Goal: Transaction & Acquisition: Book appointment/travel/reservation

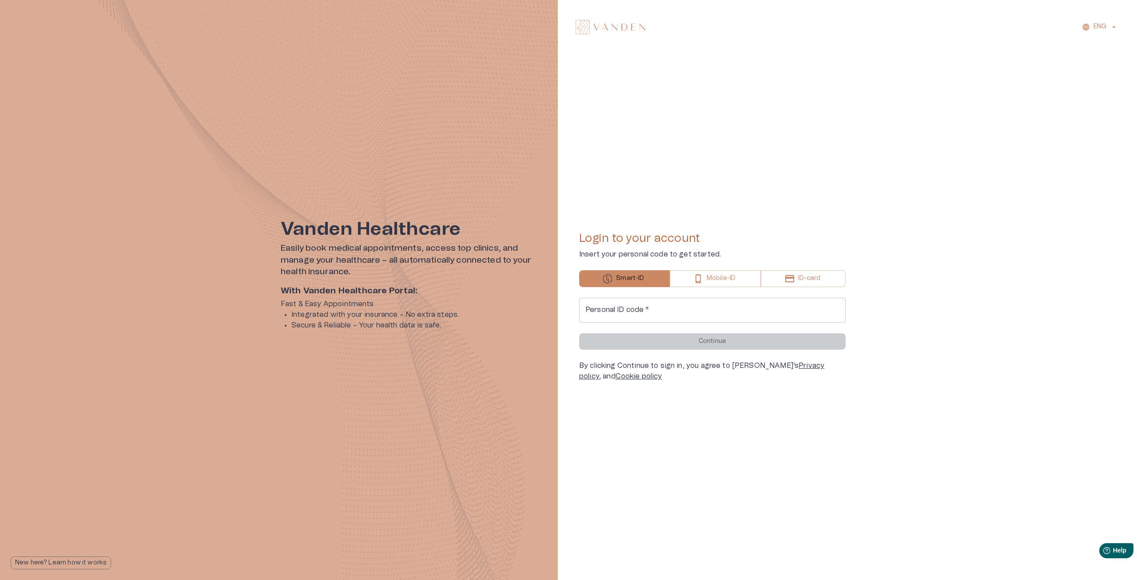
click at [671, 311] on input "Personal ID code   *" at bounding box center [712, 310] width 266 height 25
type input "*"
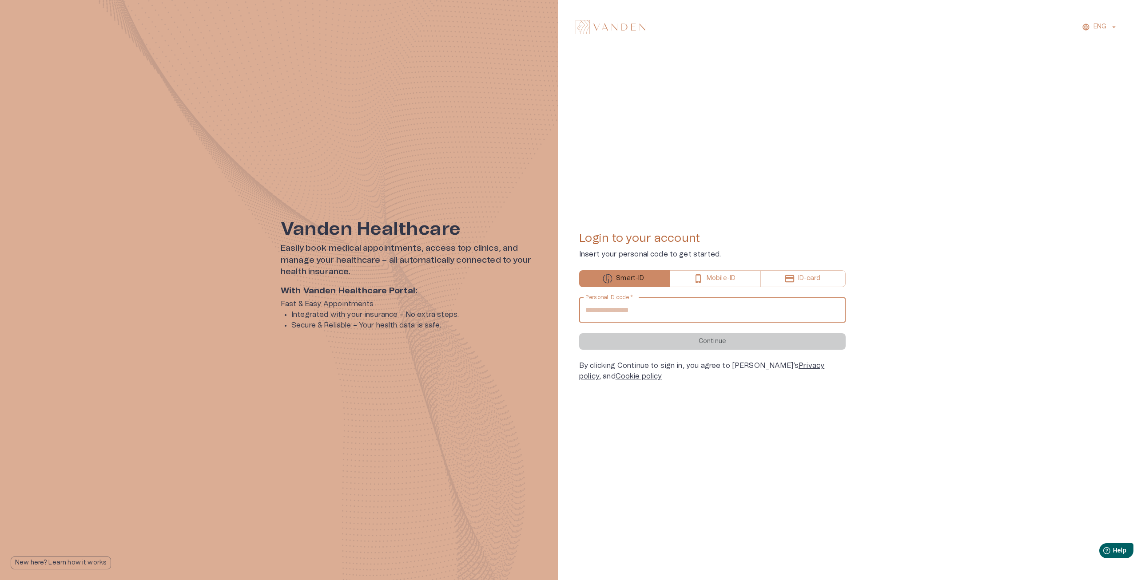
click at [680, 353] on div "**********" at bounding box center [712, 340] width 266 height 84
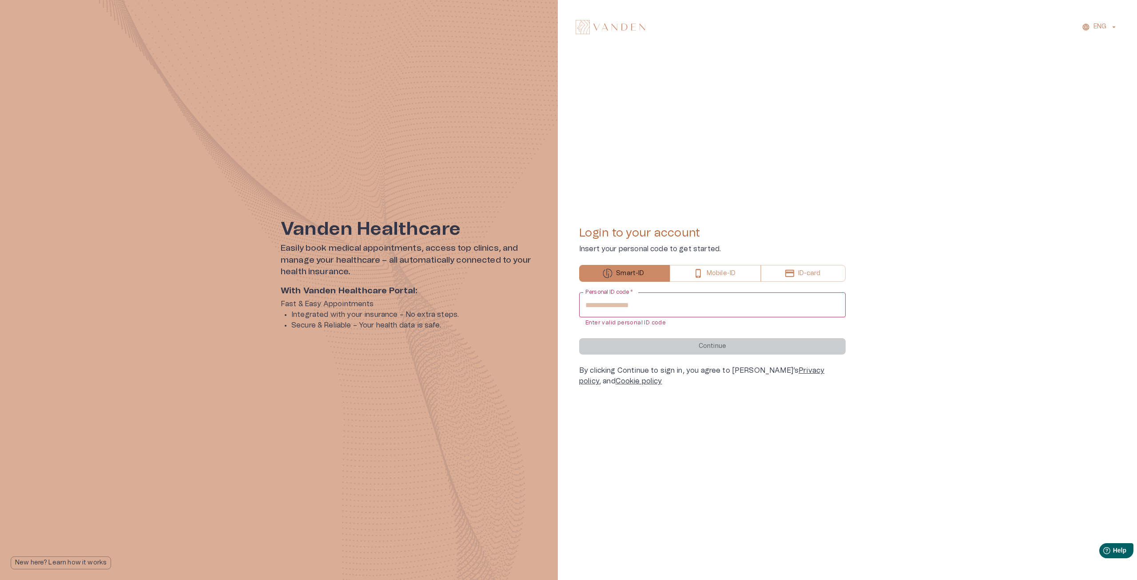
click at [680, 349] on form "**********" at bounding box center [712, 324] width 266 height 62
click at [647, 296] on input "**********" at bounding box center [712, 305] width 266 height 25
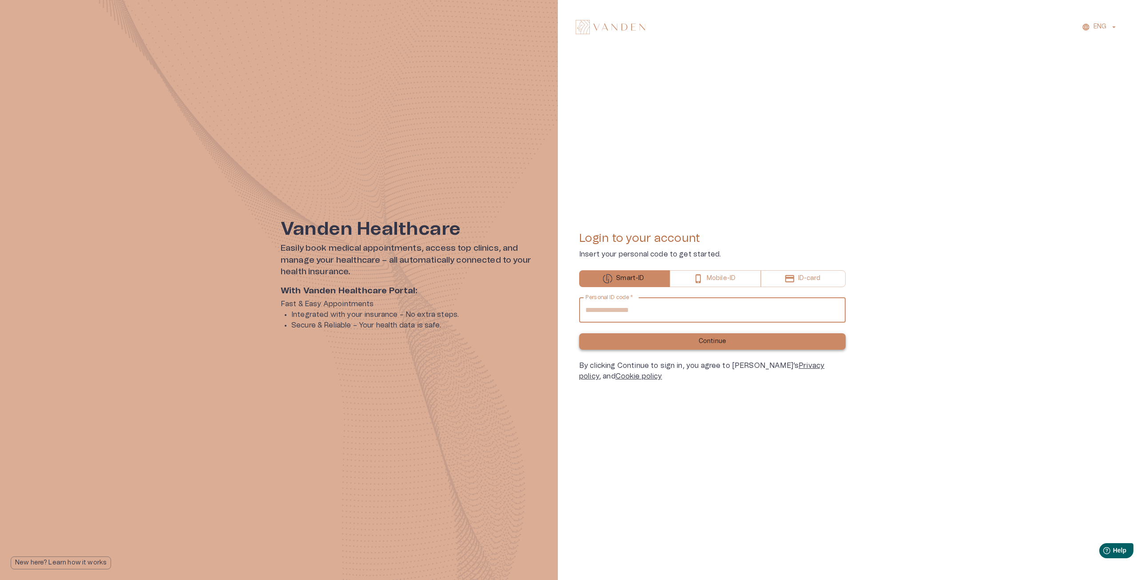
type input "**********"
click at [667, 340] on button "Continue" at bounding box center [712, 342] width 266 height 16
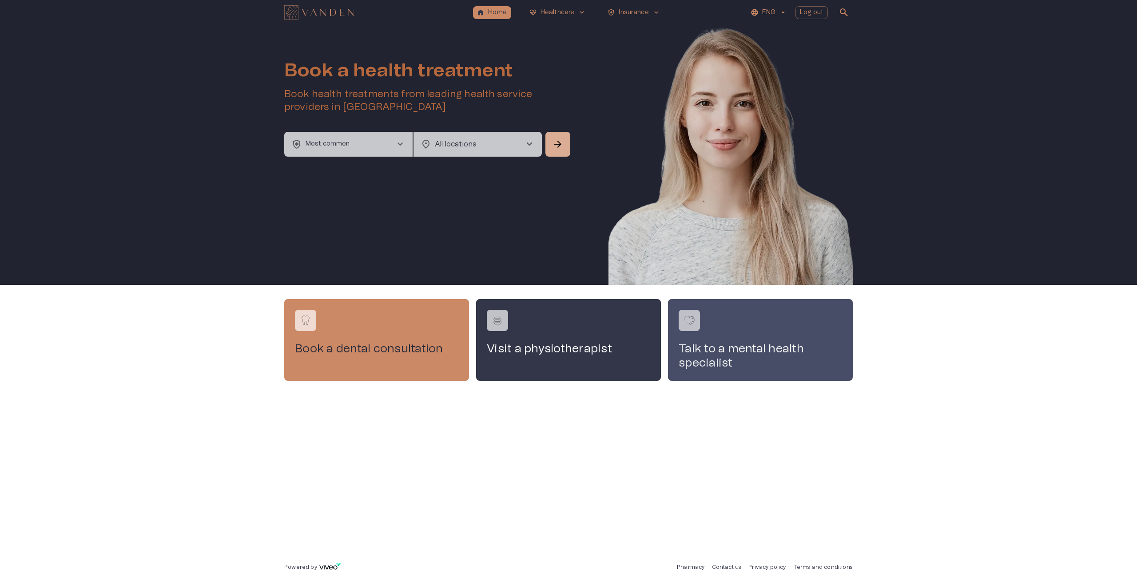
click at [717, 349] on h4 "Talk to a mental health specialist" at bounding box center [760, 356] width 163 height 28
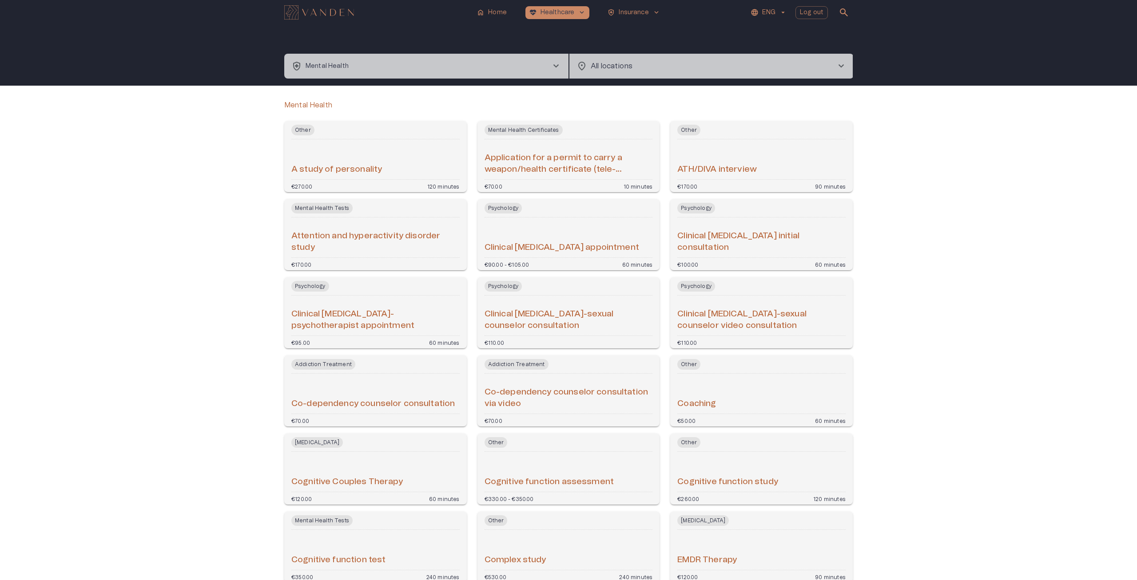
drag, startPoint x: 900, startPoint y: 401, endPoint x: 958, endPoint y: 126, distance: 281.4
drag, startPoint x: 929, startPoint y: 329, endPoint x: 591, endPoint y: 153, distance: 381.0
click at [437, 61] on button "health_and_safety Mental Health chevron_right" at bounding box center [426, 66] width 284 height 25
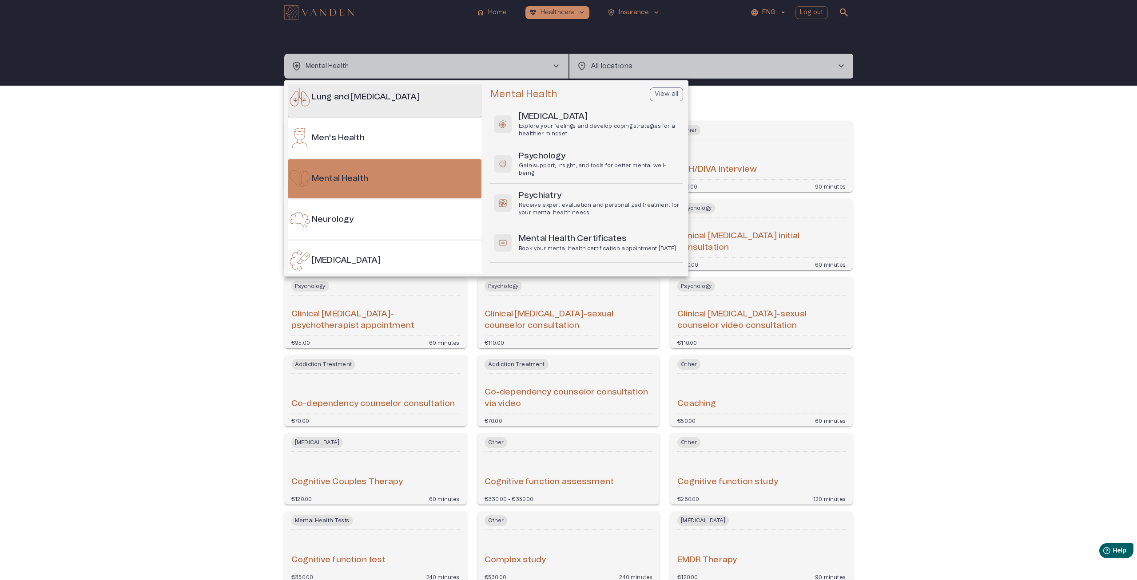
scroll to position [497, 0]
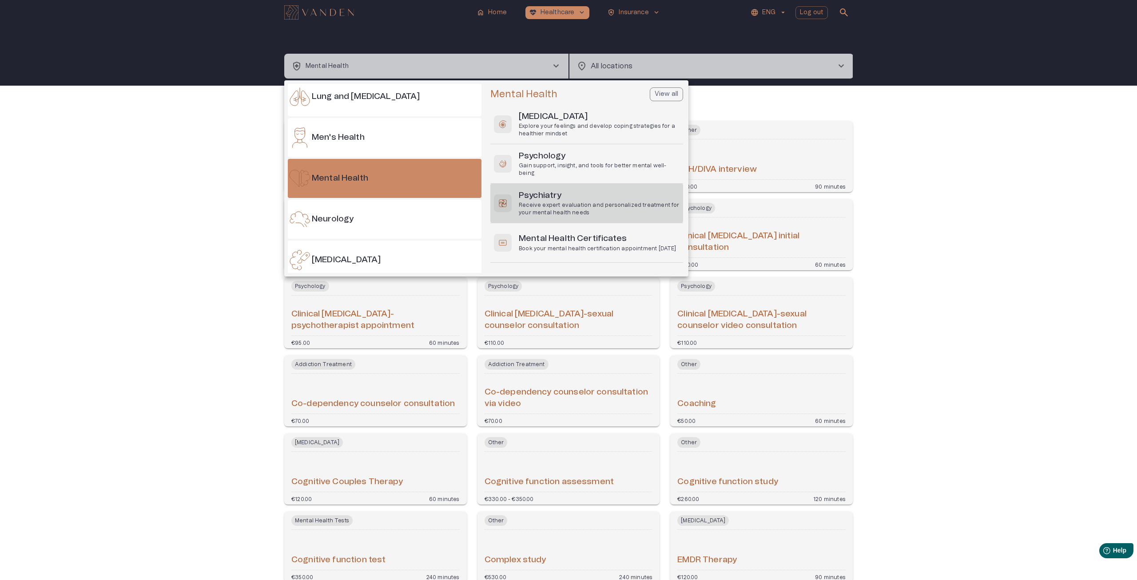
click at [575, 205] on p "Receive expert evaluation and personalized treatment for your mental health nee…" at bounding box center [599, 209] width 161 height 15
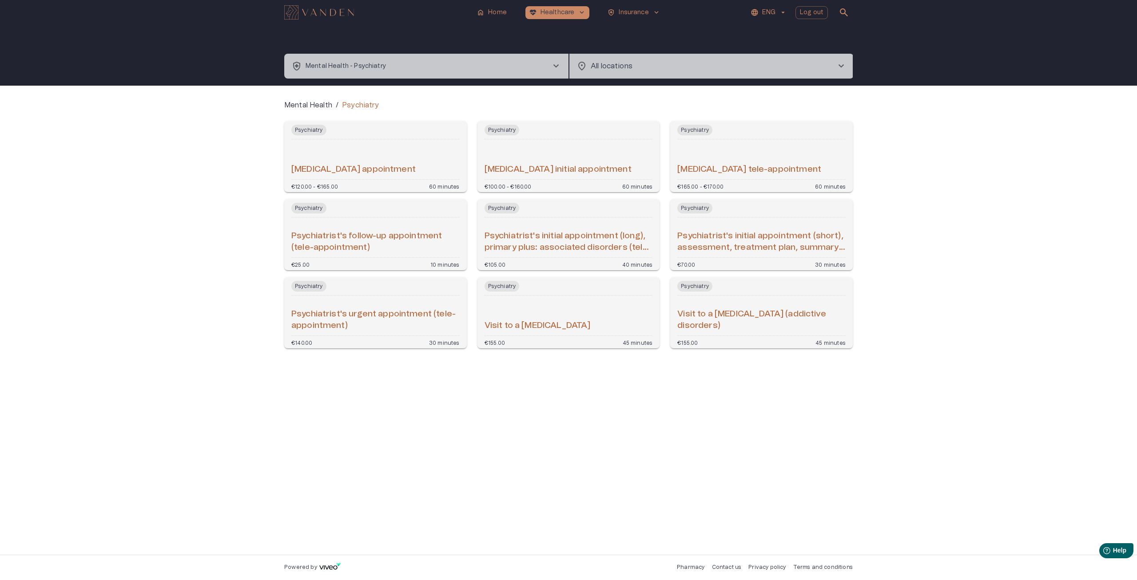
click at [524, 146] on div "[MEDICAL_DATA] initial appointment" at bounding box center [568, 159] width 168 height 33
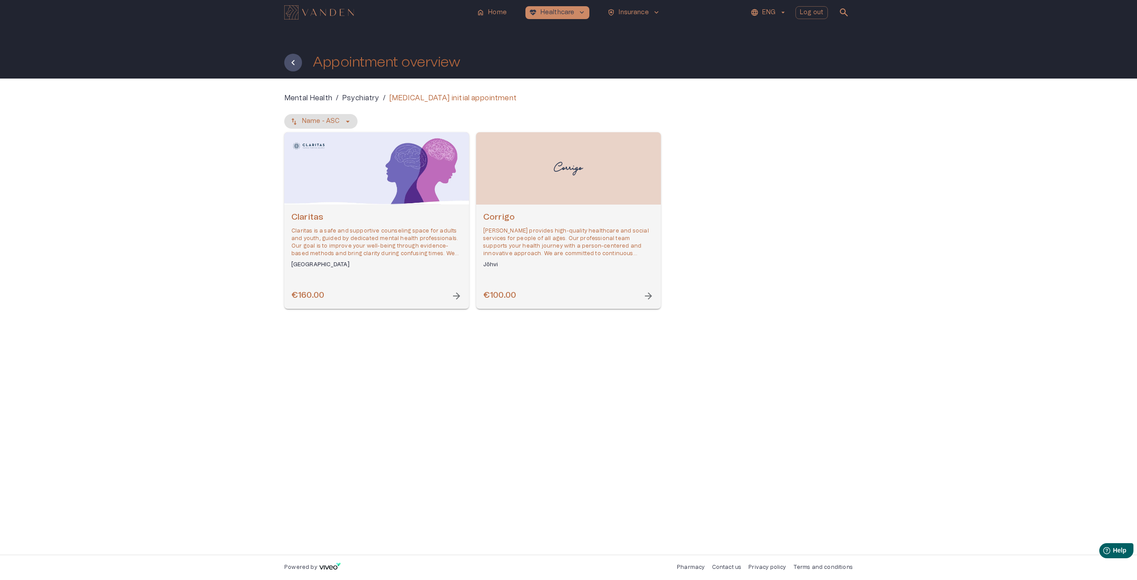
click at [396, 97] on p "[MEDICAL_DATA] initial appointment" at bounding box center [452, 98] width 127 height 11
click at [343, 101] on p "Psychiatry" at bounding box center [360, 98] width 37 height 11
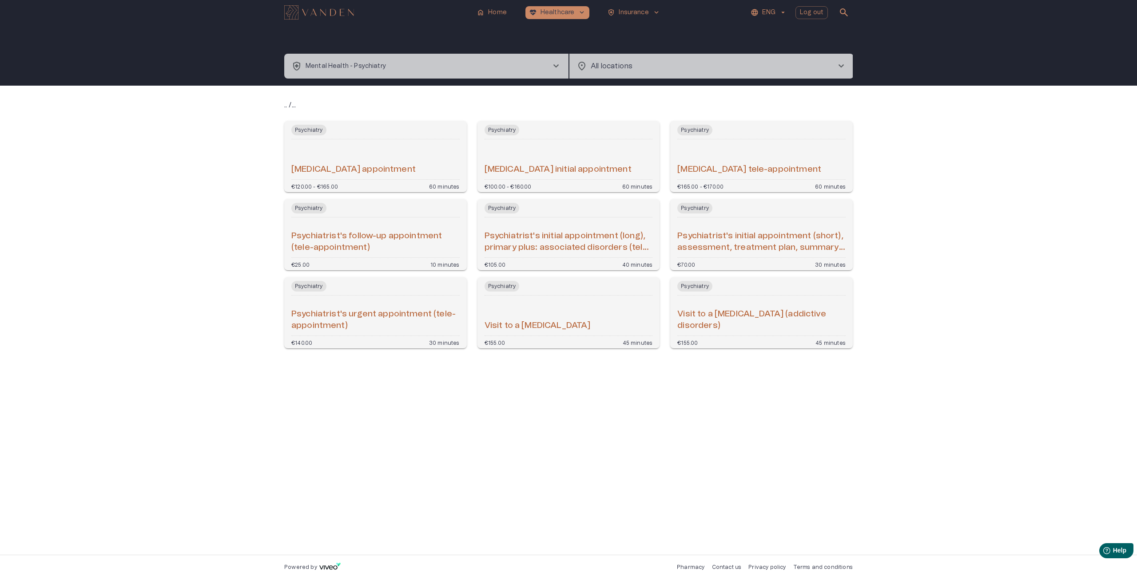
click at [382, 146] on div "[MEDICAL_DATA] appointment" at bounding box center [375, 159] width 168 height 33
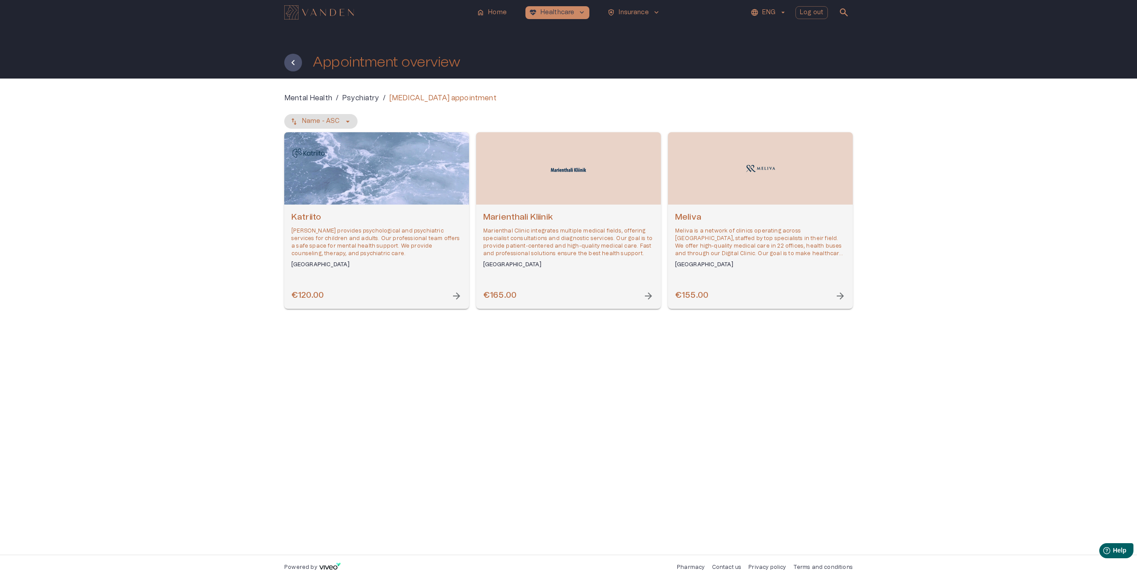
click at [349, 96] on p "Psychiatry" at bounding box center [360, 98] width 37 height 11
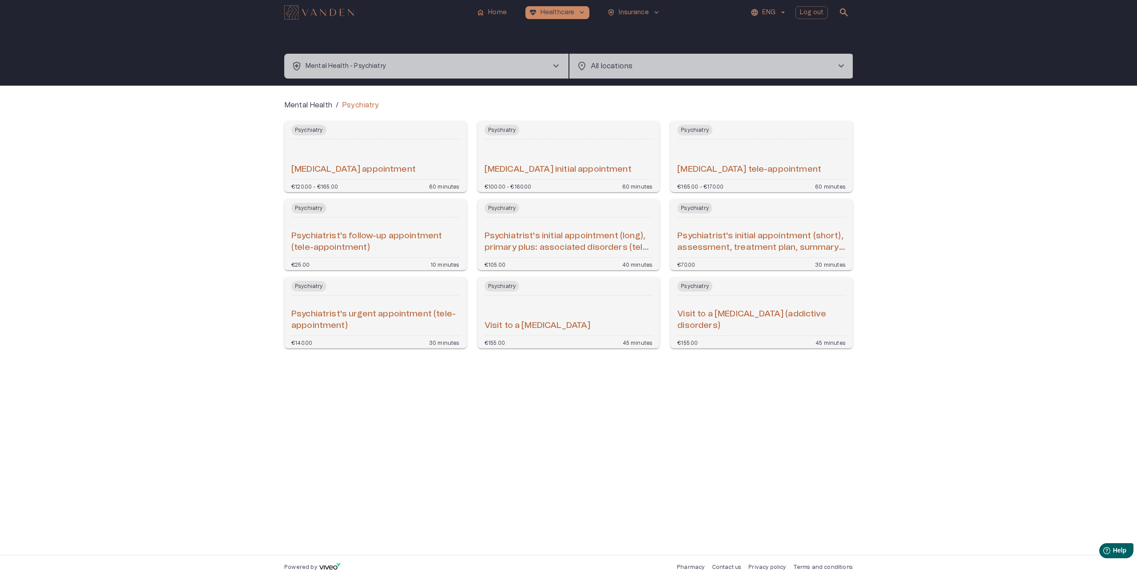
click at [784, 230] on div "Psychiatrist's initial appointment (short), assessment, treatment plan, summary…" at bounding box center [761, 237] width 168 height 33
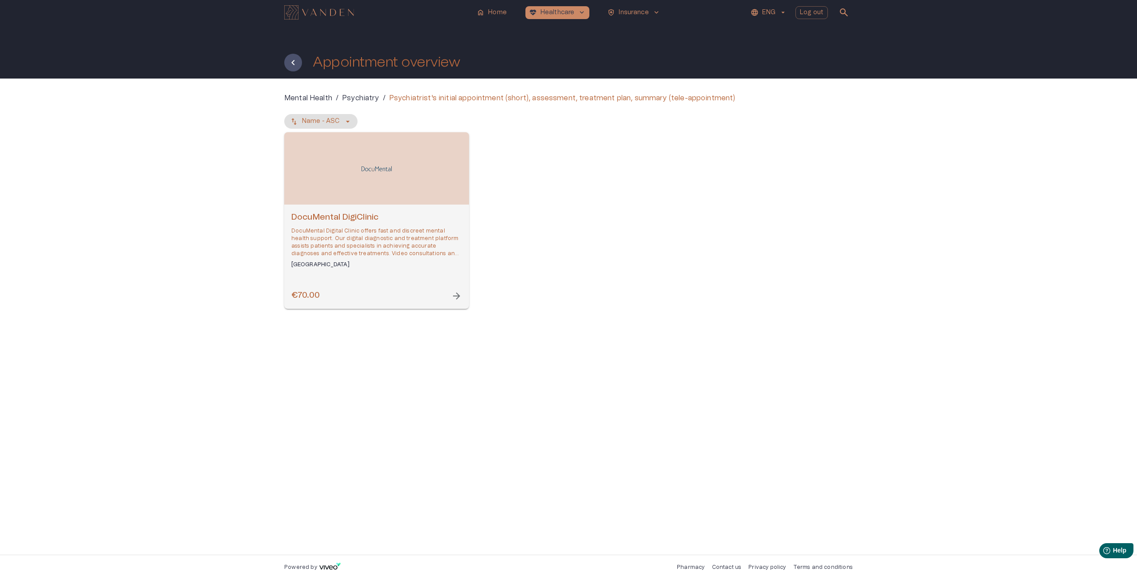
click at [403, 256] on p "DocuMental Digital Clinic offers fast and discreet mental health support. Our d…" at bounding box center [376, 242] width 171 height 31
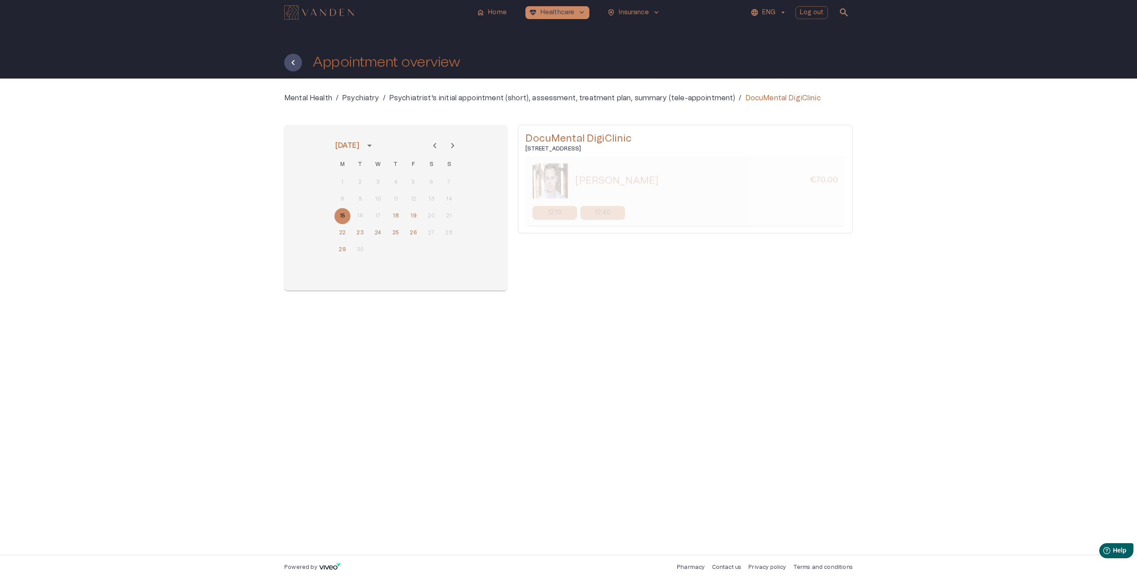
click at [764, 99] on p "DocuMental DigiClinic" at bounding box center [782, 98] width 75 height 11
click at [669, 91] on div "Mental Health / Psychiatry / Psychiatrist's initial appointment (short), assess…" at bounding box center [568, 317] width 1137 height 476
click at [654, 104] on div "Mental Health / Psychiatry / Psychiatrist's initial appointment (short), assess…" at bounding box center [568, 199] width 568 height 212
click at [367, 98] on p "Psychiatry" at bounding box center [360, 98] width 37 height 11
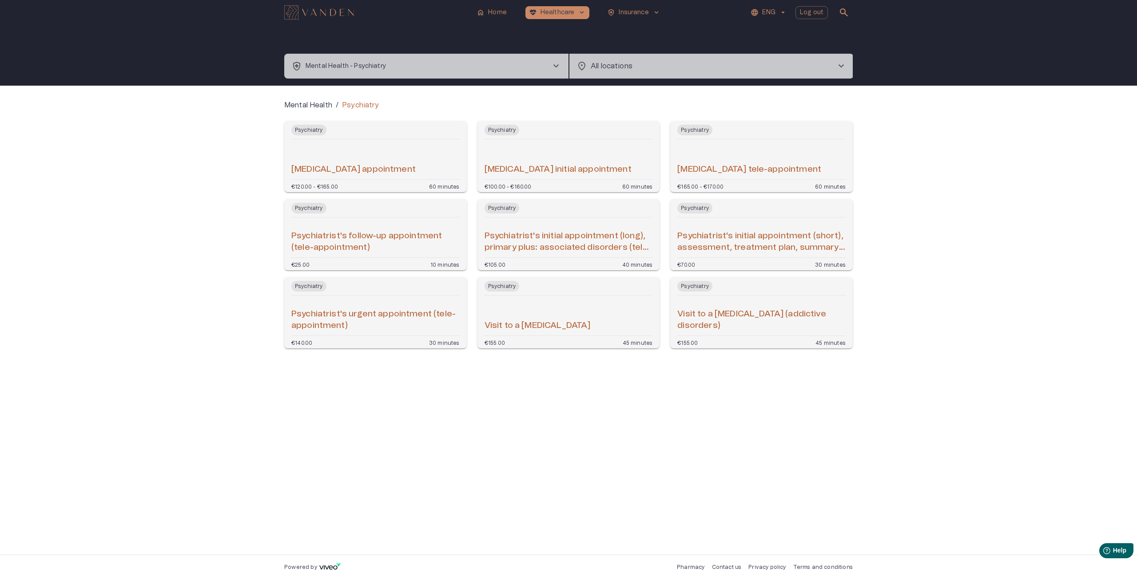
click at [328, 17] on img "Navigate to homepage" at bounding box center [319, 12] width 70 height 14
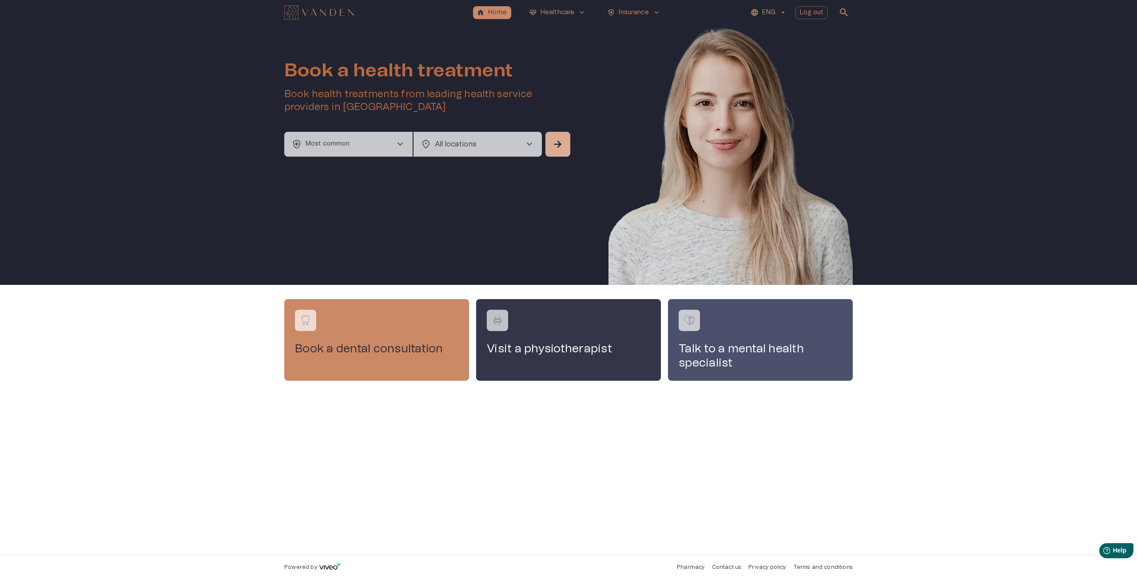
click at [358, 147] on button "health_and_safety Most common chevron_right" at bounding box center [348, 144] width 128 height 25
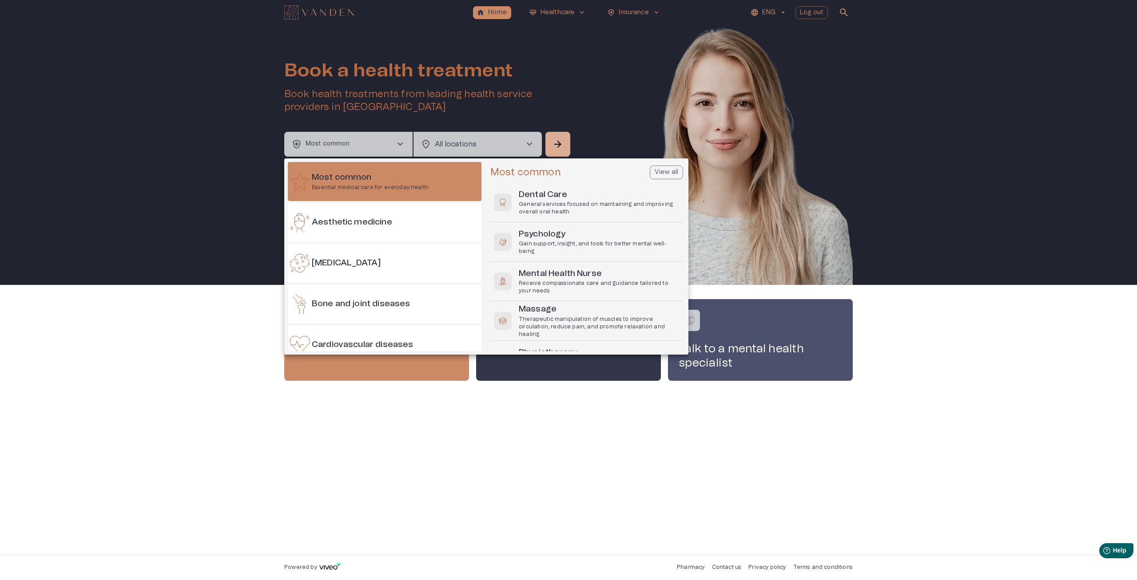
click at [358, 147] on div at bounding box center [568, 290] width 1137 height 580
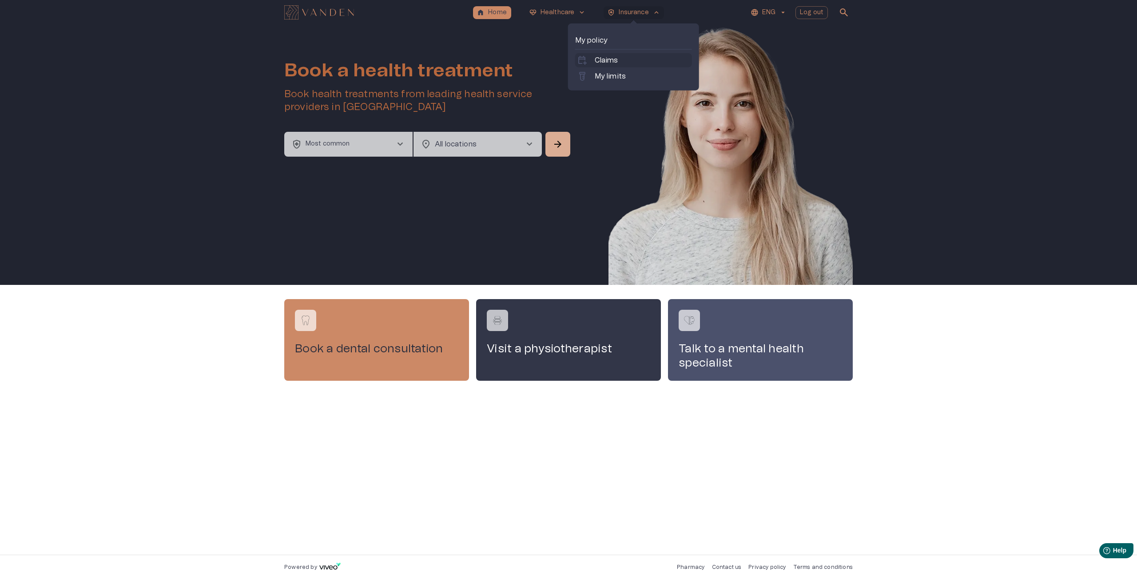
click at [619, 57] on link "calendar_add_on Claims" at bounding box center [633, 60] width 113 height 11
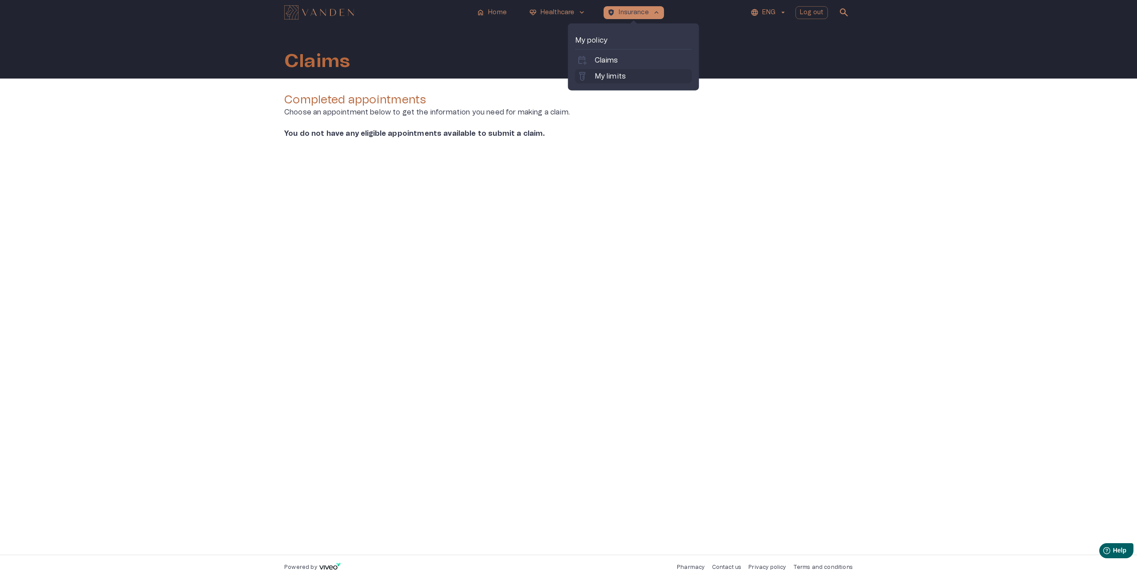
click at [608, 77] on p "My limits" at bounding box center [610, 76] width 31 height 11
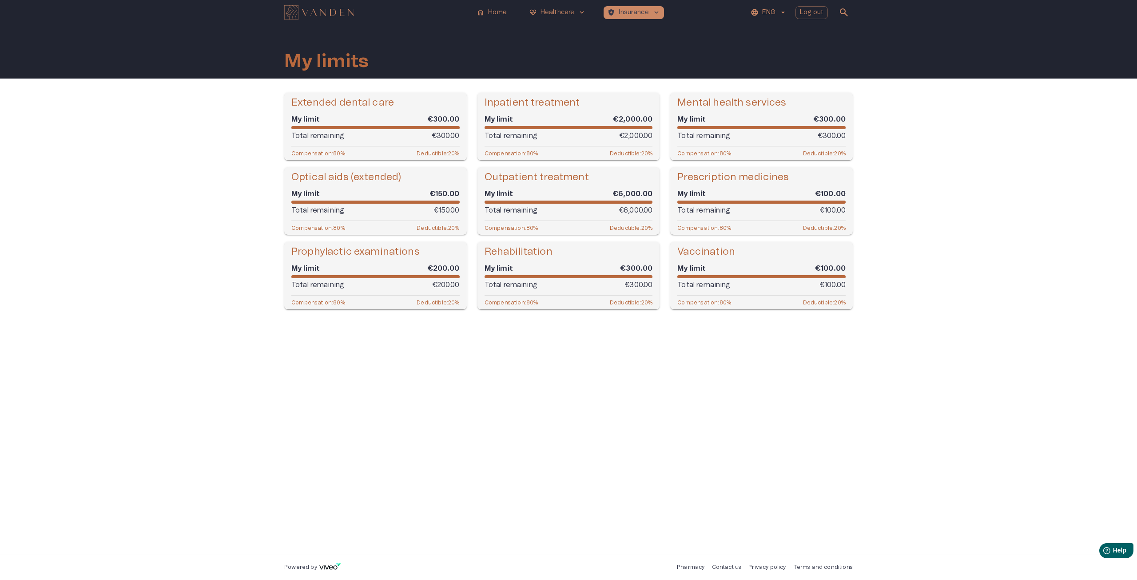
click at [433, 103] on div "Extended dental care" at bounding box center [375, 102] width 168 height 13
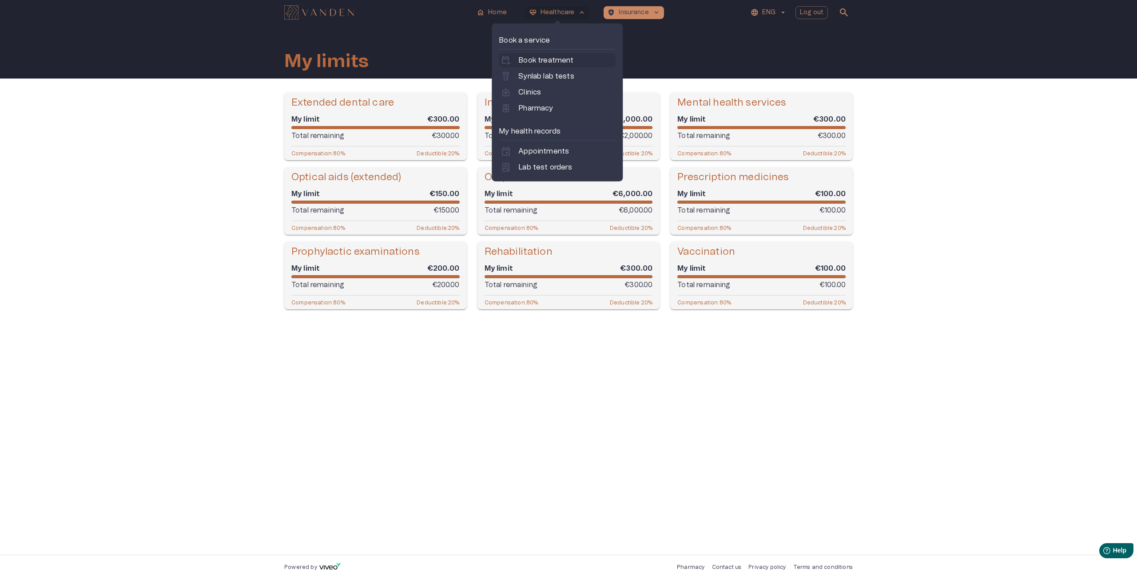
click at [548, 62] on p "Book treatment" at bounding box center [545, 60] width 55 height 11
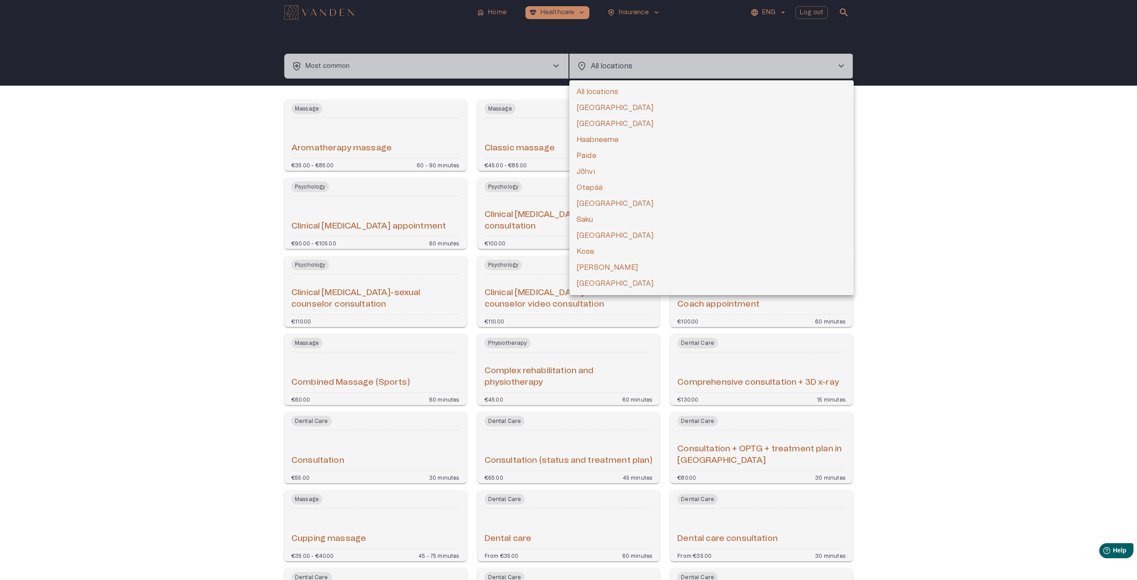
click at [610, 66] on body "home Home [MEDICAL_DATA]_heart Healthcare keyboard_arrow_down health_and_safety…" at bounding box center [568, 290] width 1137 height 580
click at [461, 62] on div at bounding box center [568, 290] width 1137 height 580
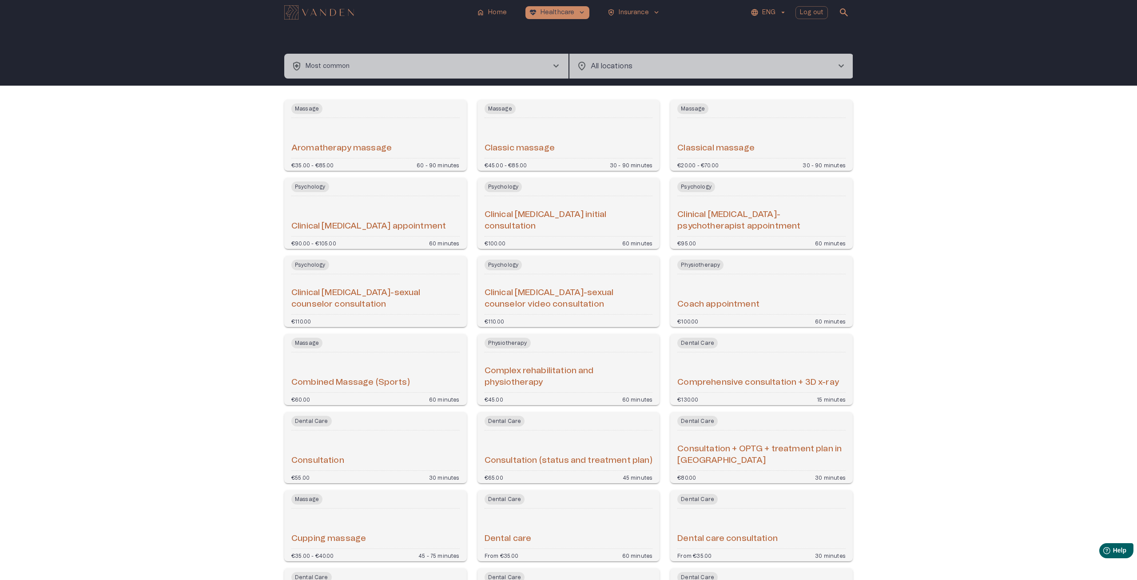
click at [507, 68] on button "health_and_safety Most common chevron_right" at bounding box center [426, 66] width 284 height 25
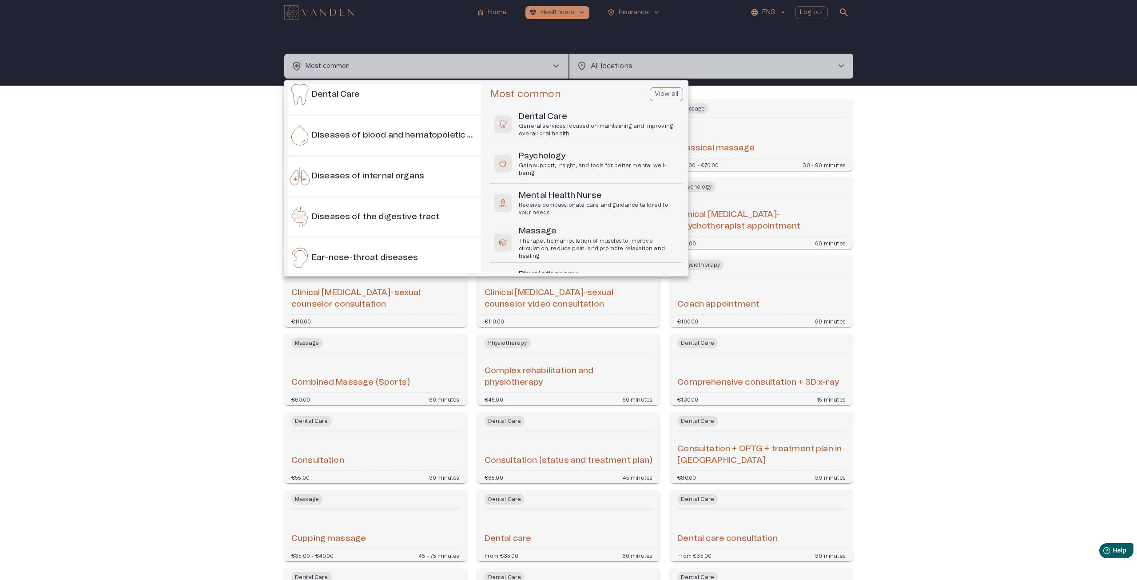
scroll to position [341, 0]
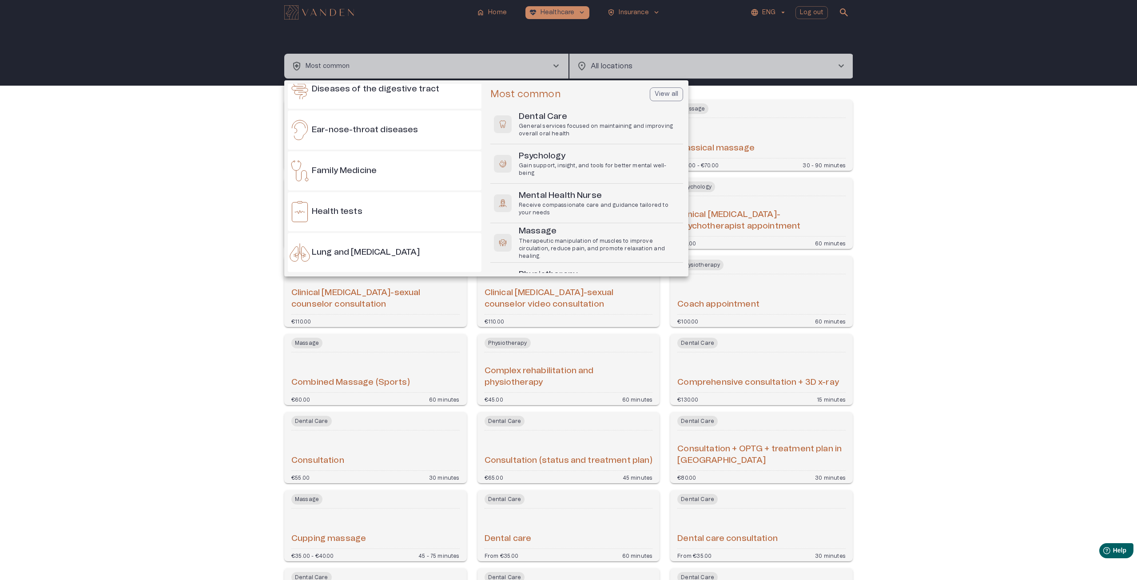
click at [163, 294] on div at bounding box center [568, 290] width 1137 height 580
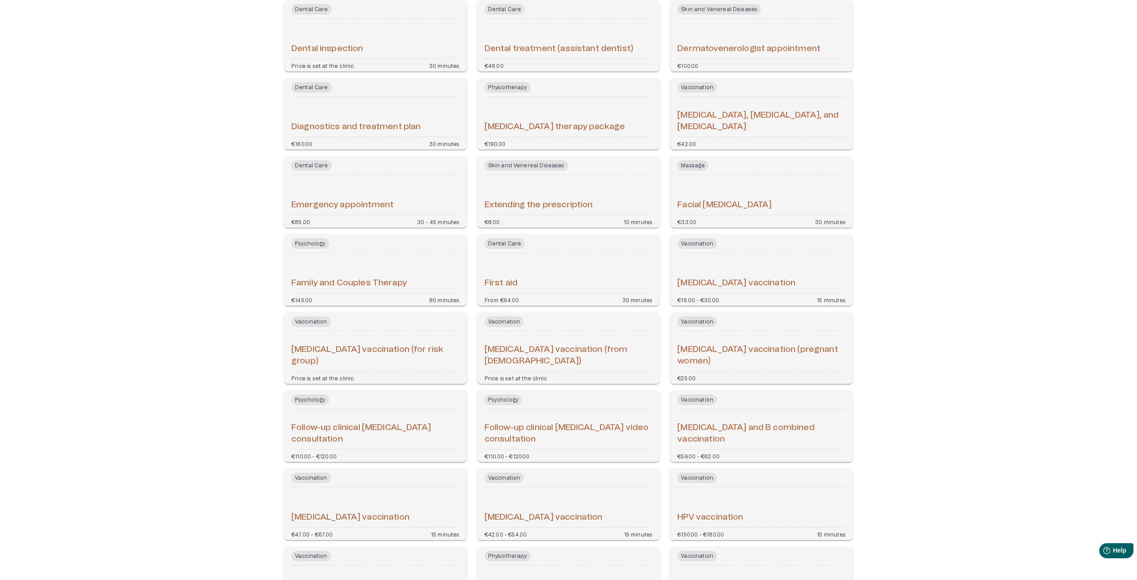
scroll to position [0, 0]
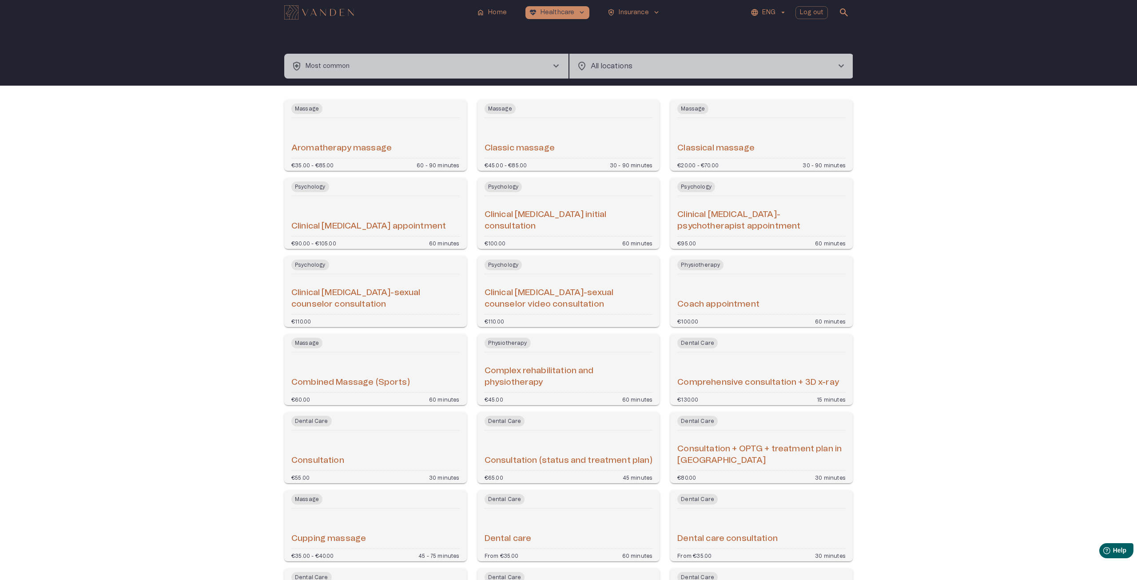
drag, startPoint x: 242, startPoint y: 431, endPoint x: 291, endPoint y: 144, distance: 291.0
click at [499, 16] on p "Home" at bounding box center [497, 12] width 19 height 9
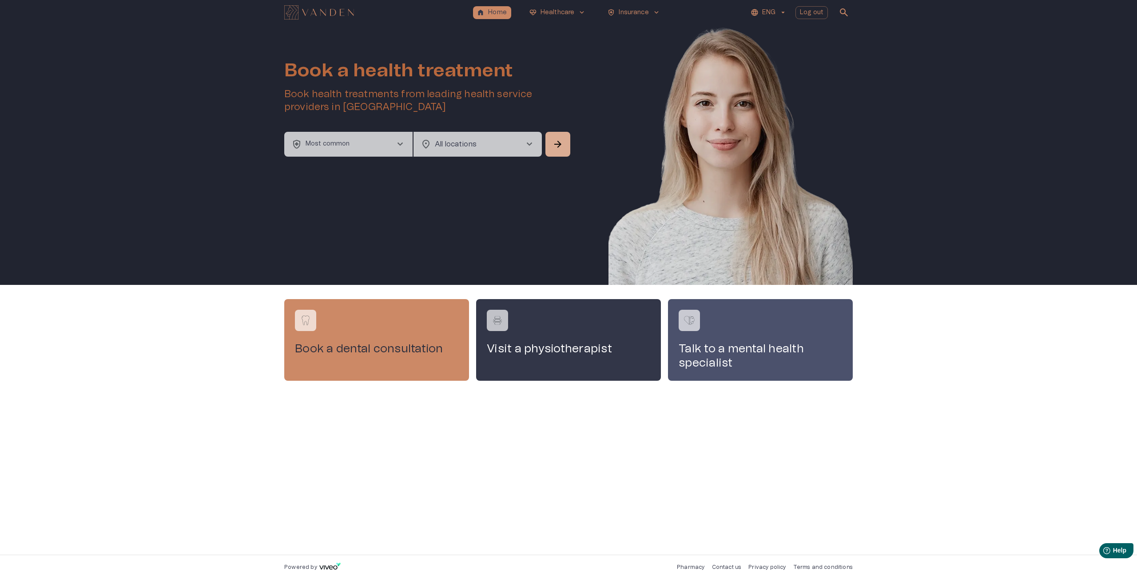
click at [330, 12] on img "Navigate to homepage" at bounding box center [319, 12] width 70 height 14
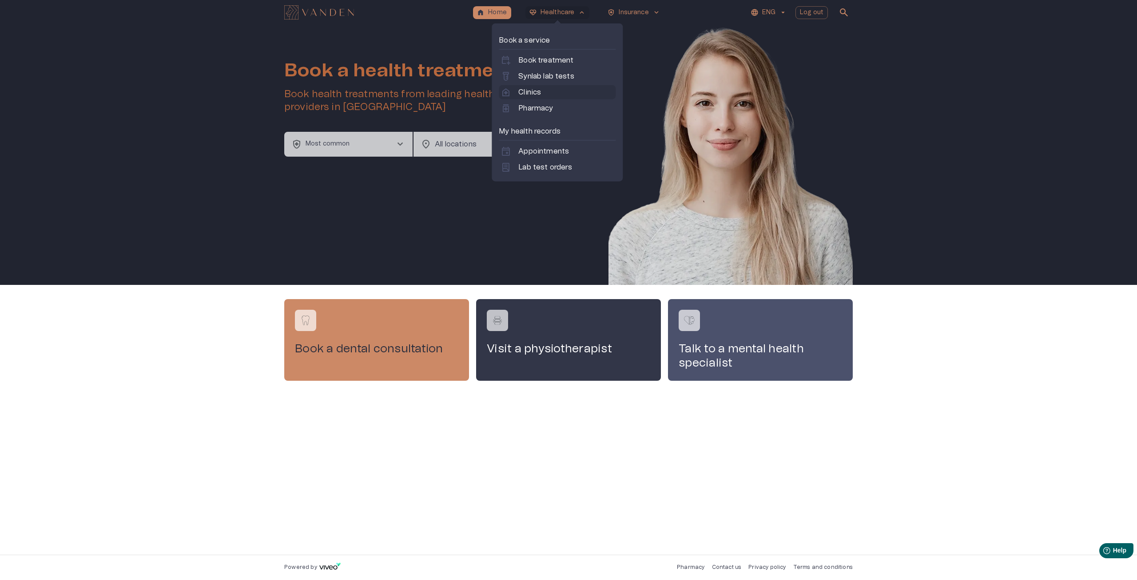
click at [548, 96] on link "home_health Clinics" at bounding box center [556, 92] width 113 height 11
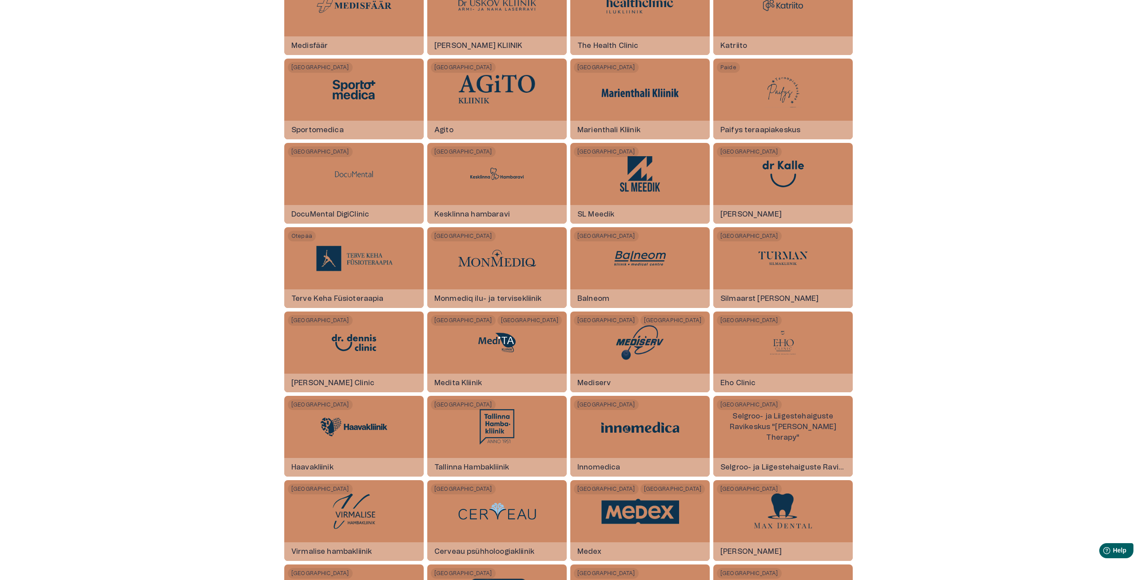
scroll to position [764, 0]
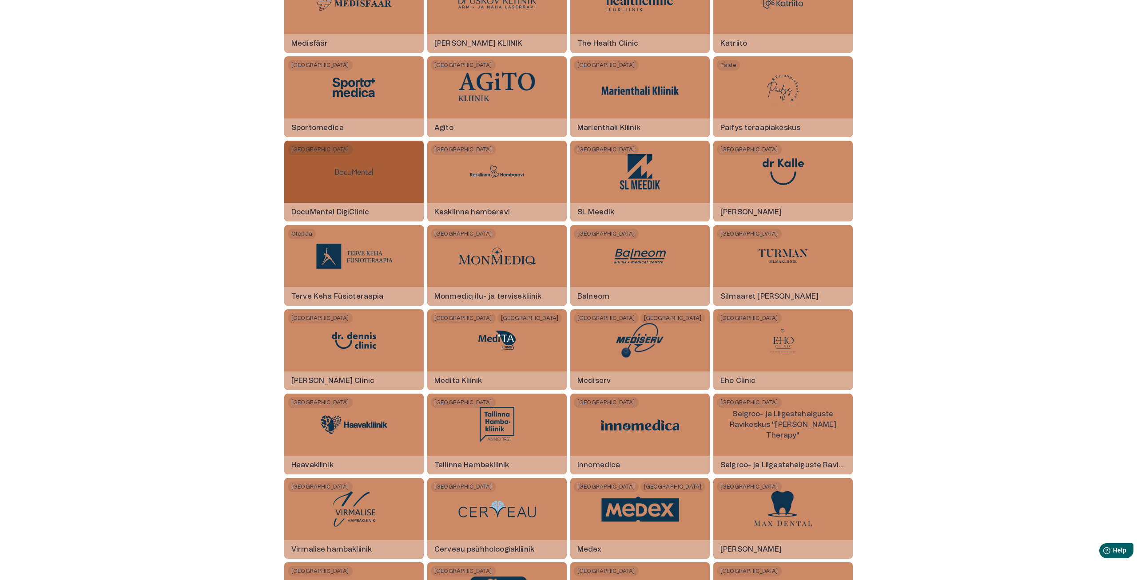
click at [378, 168] on div "Tartu DocuMental DigiClinic" at bounding box center [353, 181] width 139 height 81
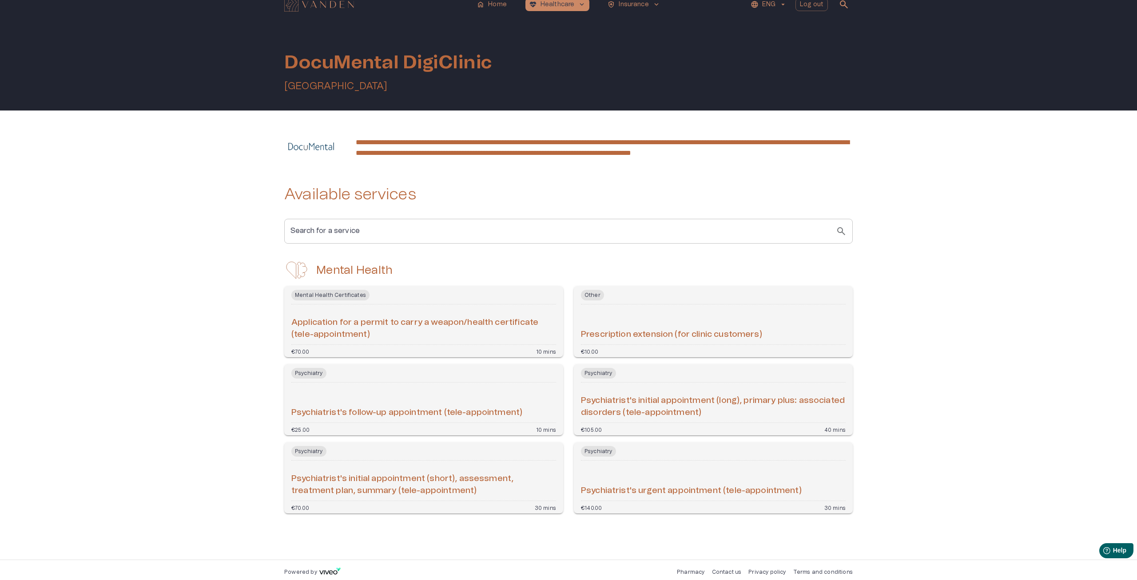
scroll to position [12, 0]
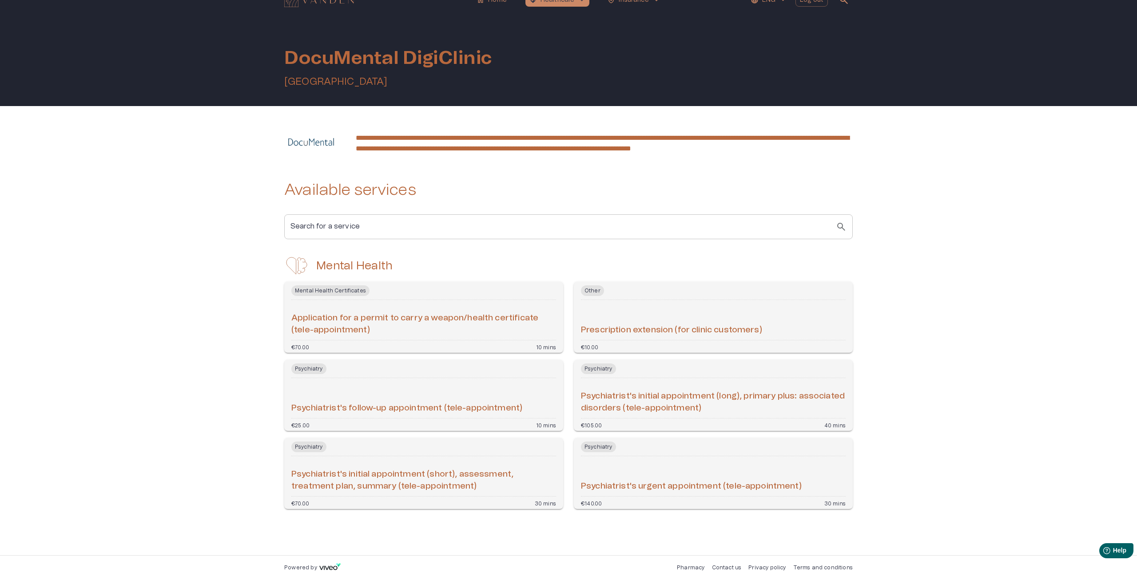
click at [466, 398] on div "Psychiatrist's follow-up appointment (tele-appointment)" at bounding box center [423, 398] width 265 height 33
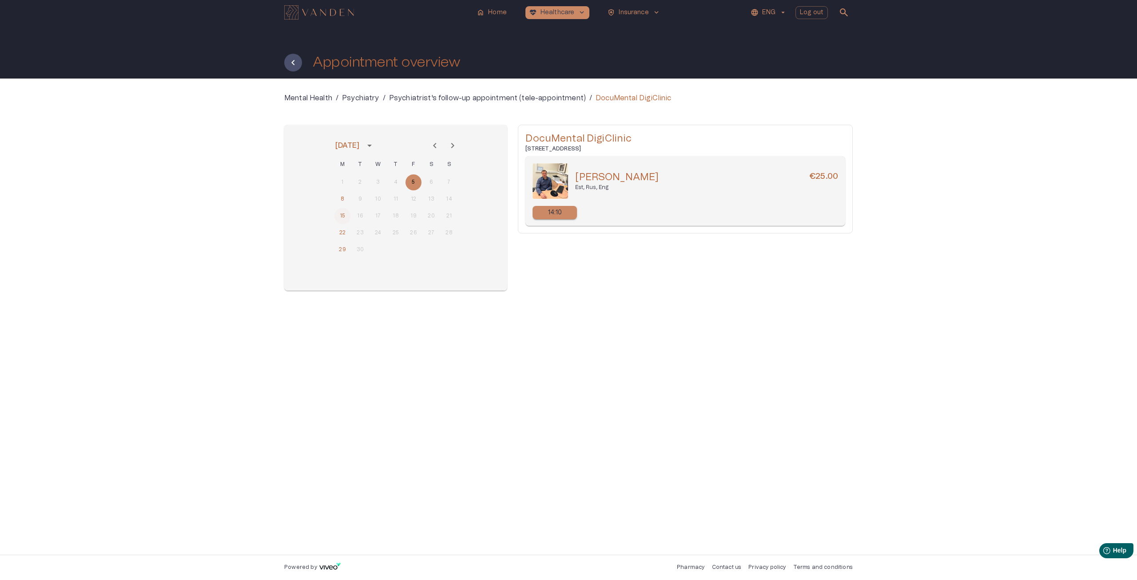
click at [343, 214] on button "15" at bounding box center [342, 216] width 16 height 16
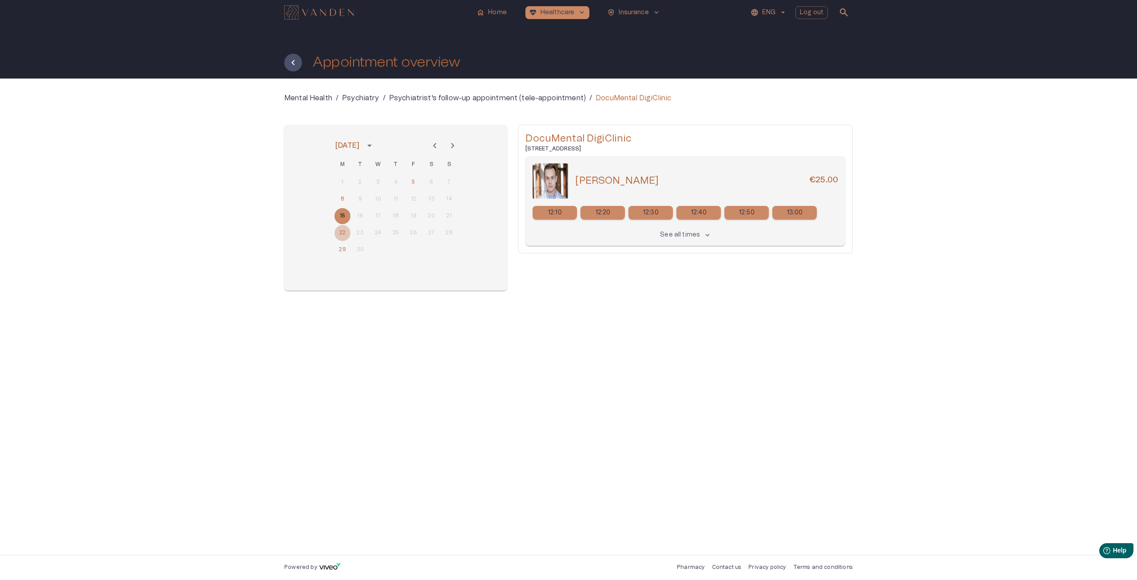
click at [342, 236] on button "22" at bounding box center [342, 233] width 16 height 16
click at [345, 246] on button "29" at bounding box center [342, 250] width 16 height 16
click at [454, 144] on icon "Next month" at bounding box center [452, 145] width 11 height 11
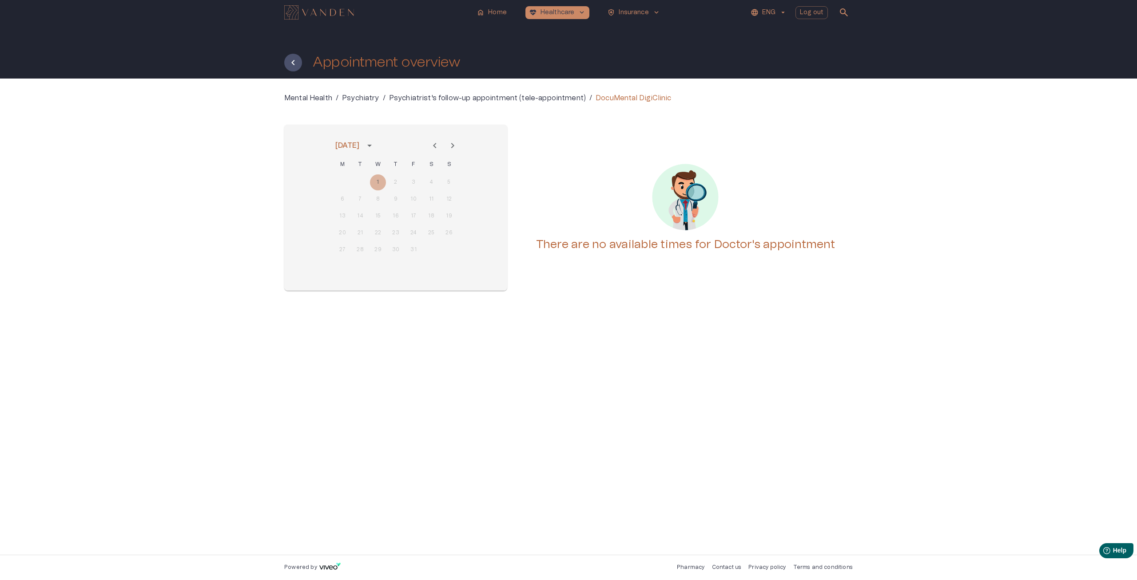
drag, startPoint x: 379, startPoint y: 163, endPoint x: 449, endPoint y: 165, distance: 69.7
click at [381, 163] on span "W" at bounding box center [378, 165] width 16 height 18
click at [453, 150] on icon "Next month" at bounding box center [452, 145] width 11 height 11
click at [429, 183] on div "1 2" at bounding box center [396, 183] width 142 height 16
click at [627, 99] on p "DocuMental DigiClinic" at bounding box center [633, 98] width 75 height 11
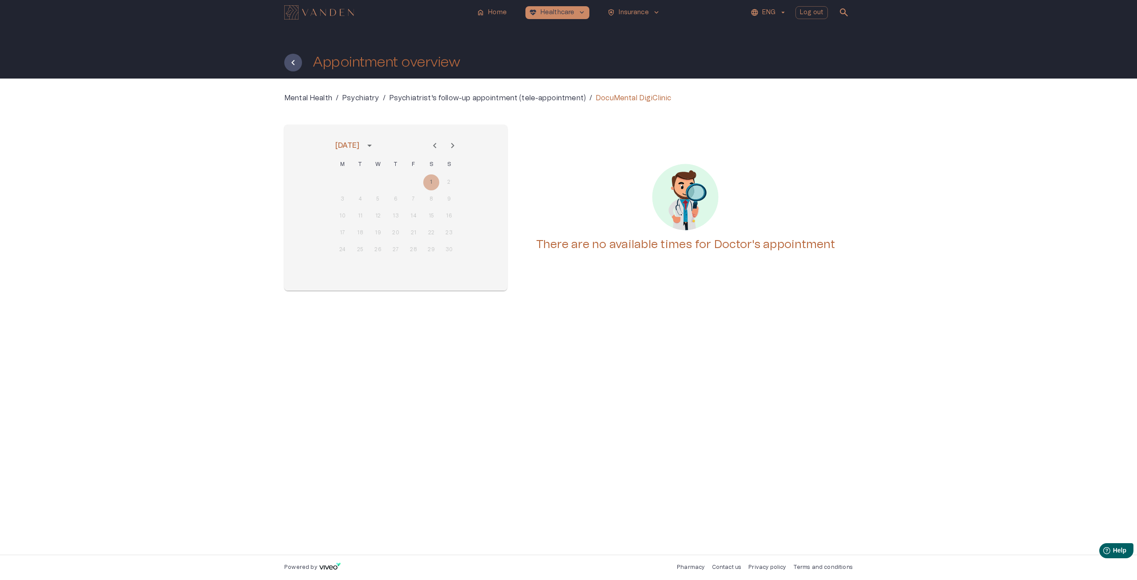
click at [516, 99] on p "Psychiatrist's follow-up appointment (tele-appointment)" at bounding box center [487, 98] width 197 height 11
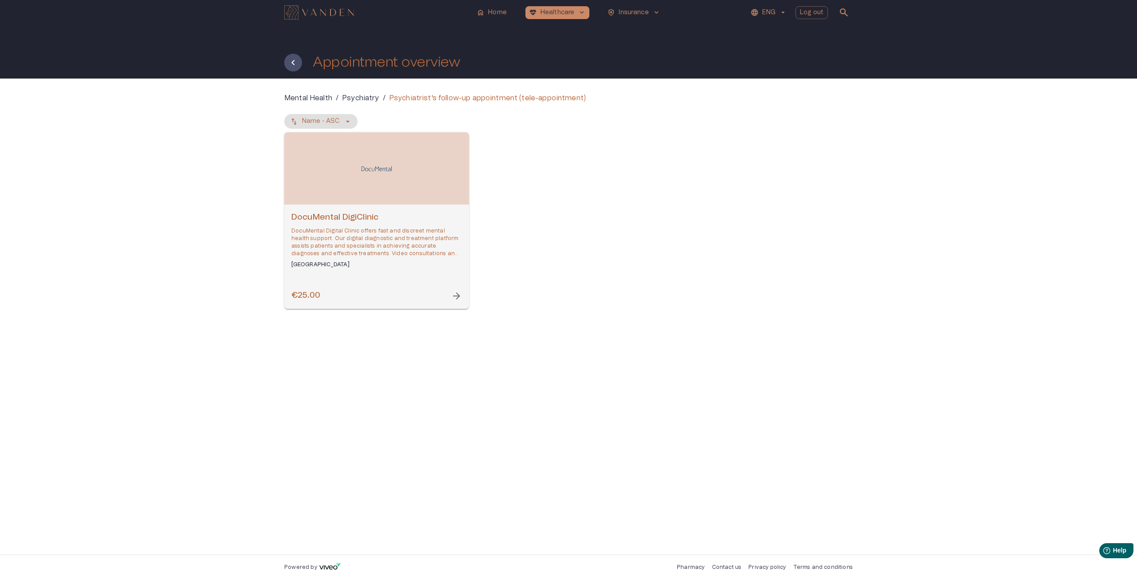
click at [366, 96] on p "Psychiatry" at bounding box center [360, 98] width 37 height 11
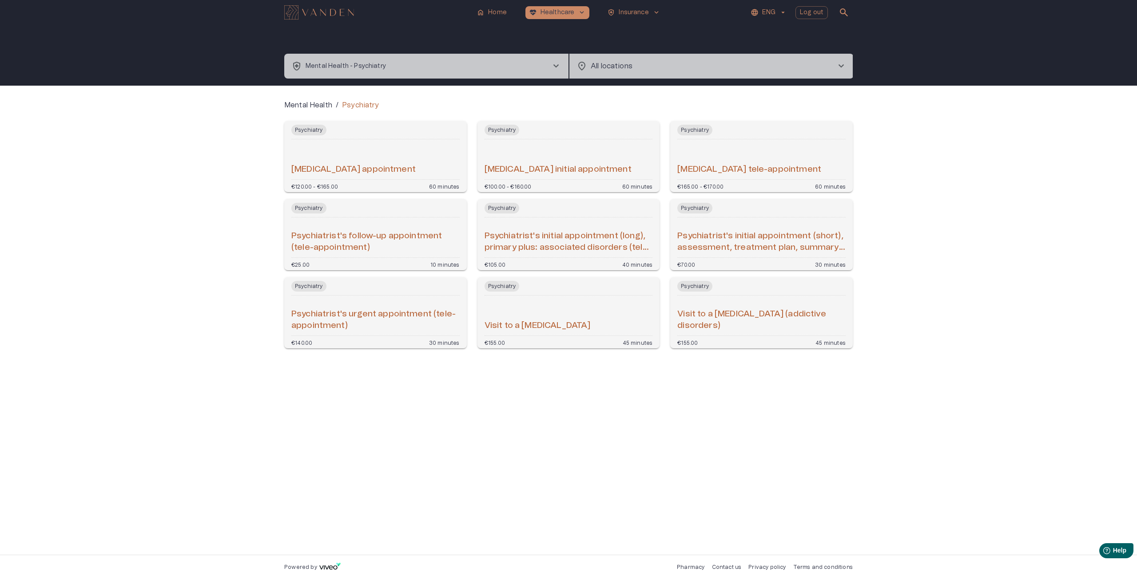
click at [422, 147] on div "[MEDICAL_DATA] appointment" at bounding box center [375, 159] width 168 height 33
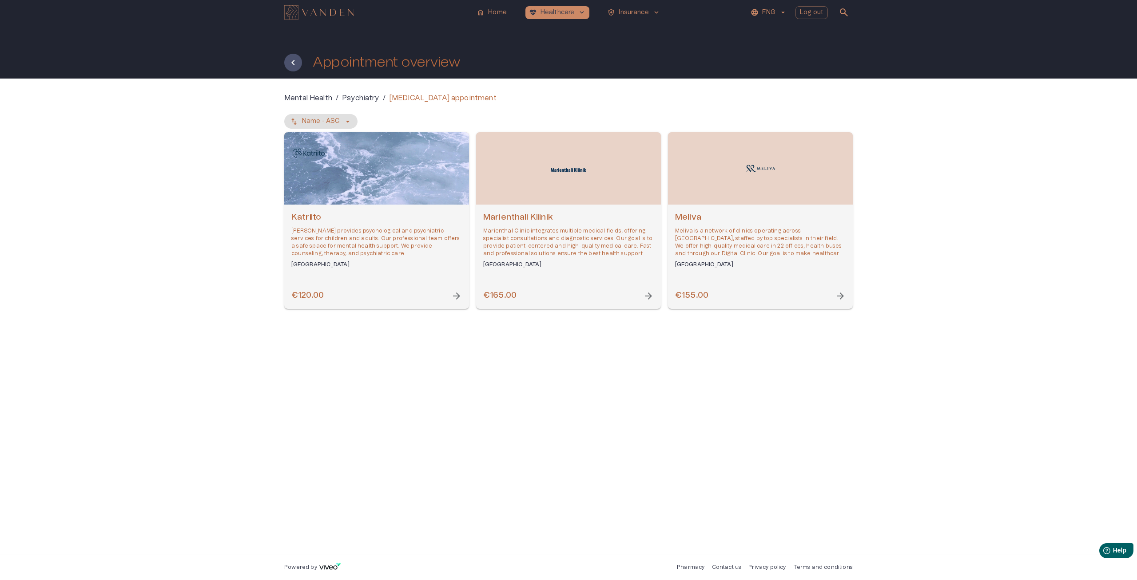
click at [366, 95] on p "Psychiatry" at bounding box center [360, 98] width 37 height 11
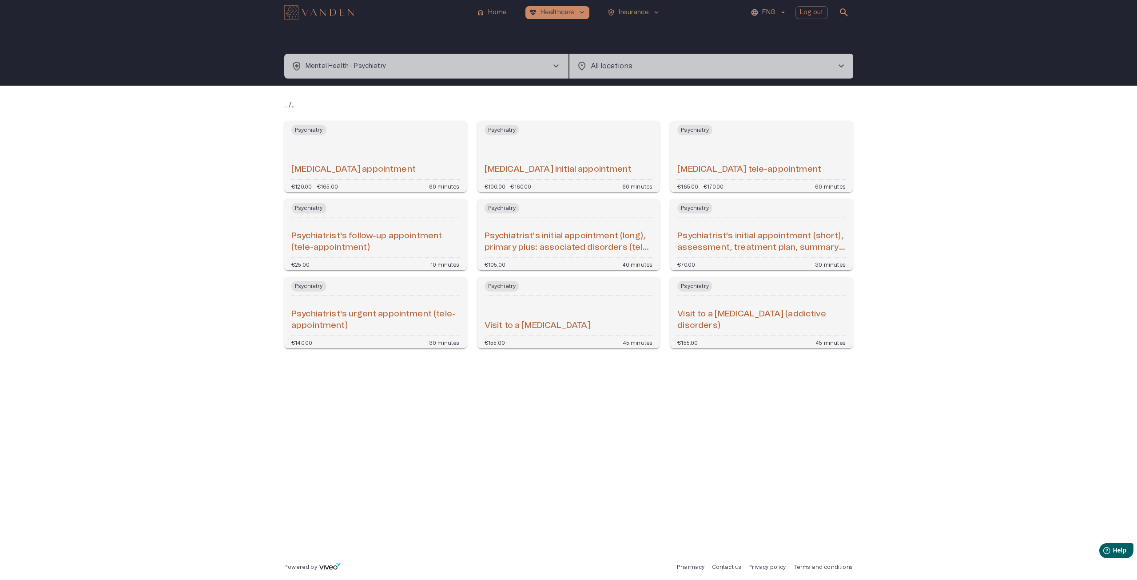
click at [591, 136] on div "Psychiatry [MEDICAL_DATA] initial appointment €100.00 - €160.00 60 minutes" at bounding box center [568, 156] width 183 height 71
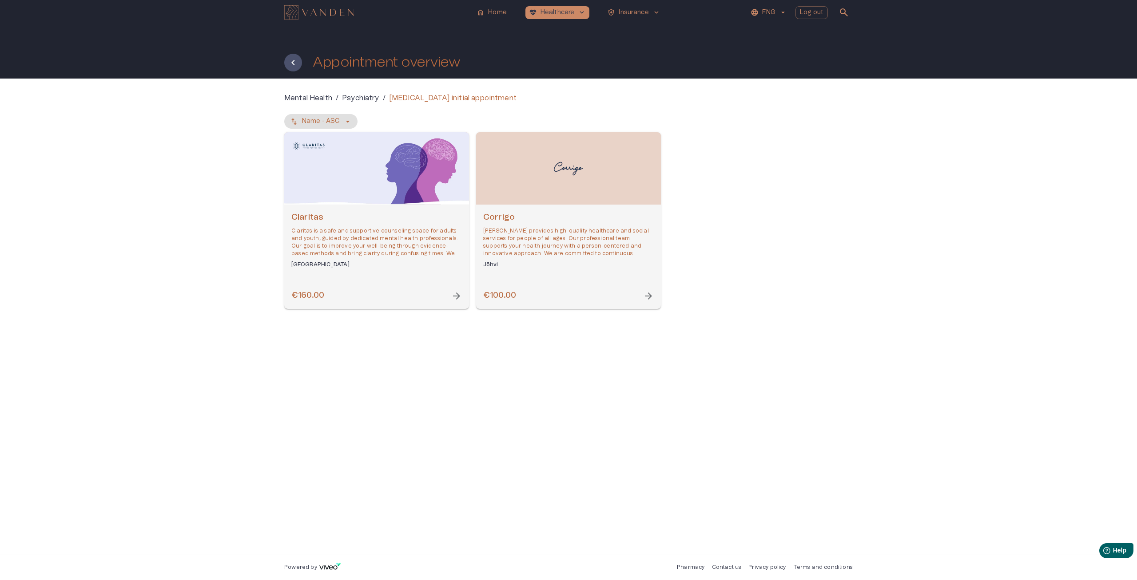
click at [376, 96] on p "Psychiatry" at bounding box center [360, 98] width 37 height 11
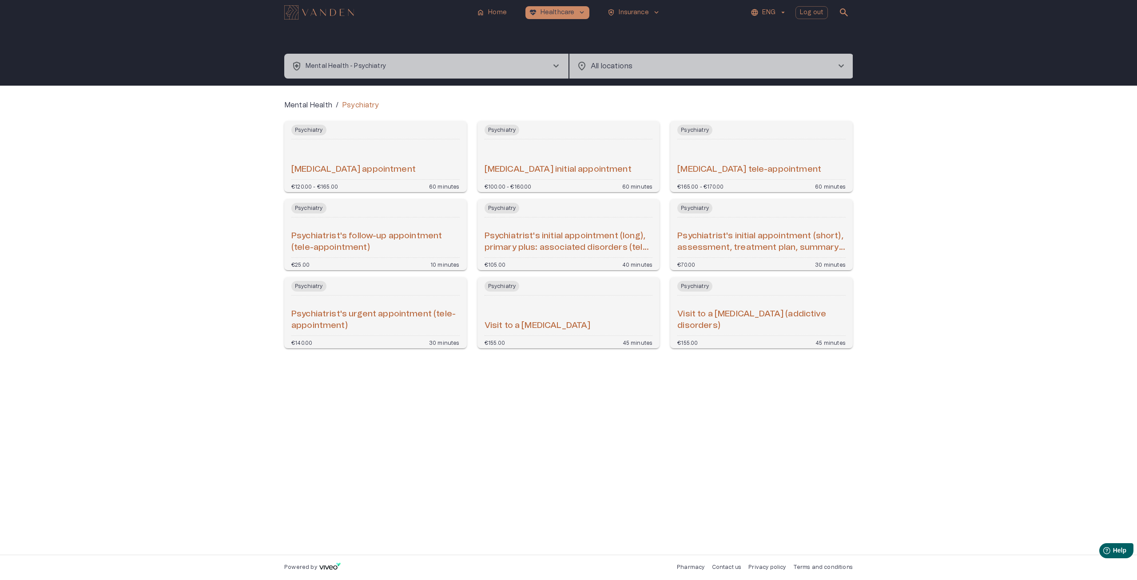
click at [747, 149] on div "[MEDICAL_DATA] tele-appointment" at bounding box center [761, 159] width 168 height 33
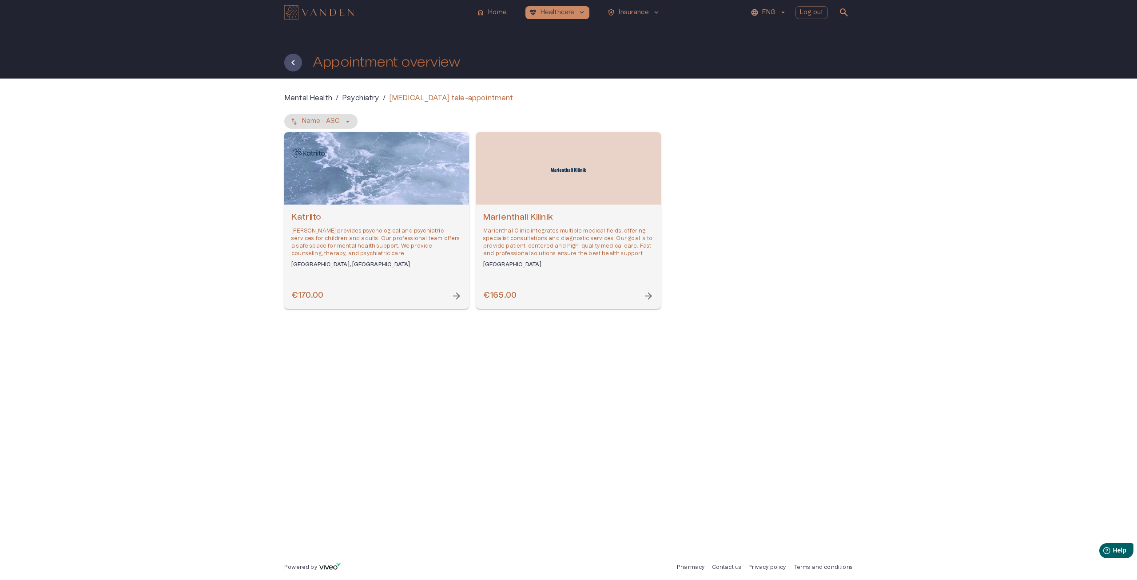
click at [357, 100] on p "Psychiatry" at bounding box center [360, 98] width 37 height 11
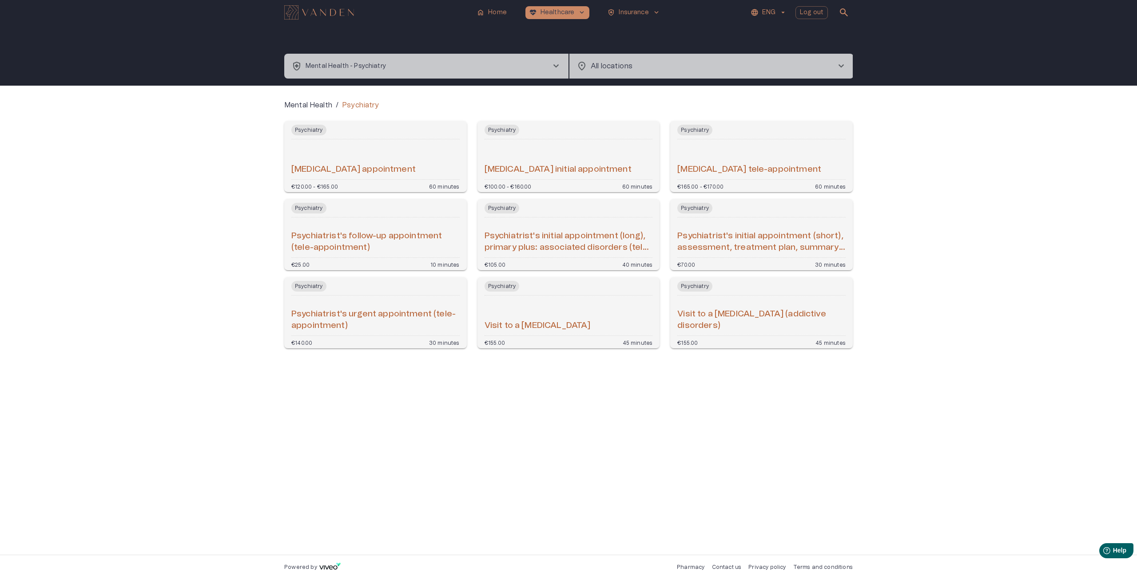
click at [349, 230] on div "Psychiatrist's follow-up appointment (tele-appointment)" at bounding box center [375, 237] width 168 height 33
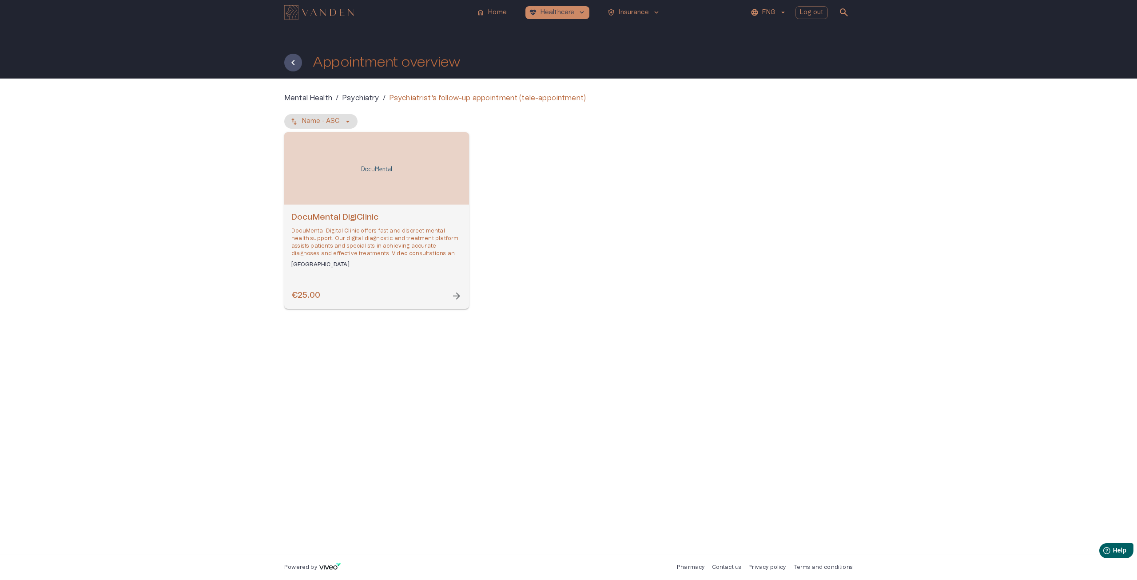
click at [381, 235] on p "DocuMental Digital Clinic offers fast and discreet mental health support. Our d…" at bounding box center [376, 242] width 171 height 31
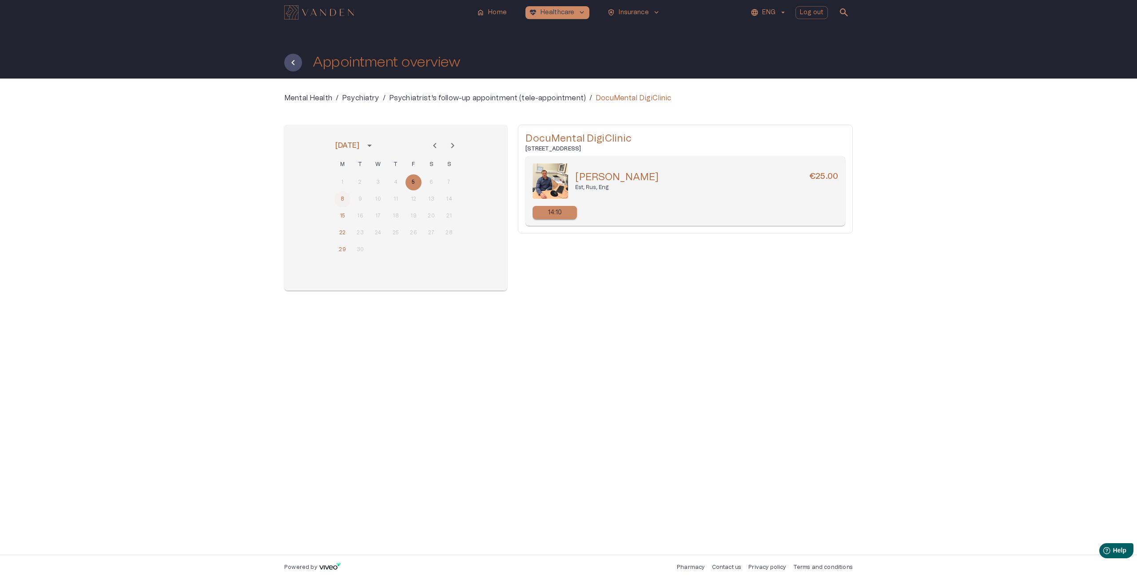
click at [338, 197] on button "8" at bounding box center [342, 199] width 16 height 16
click at [338, 214] on button "15" at bounding box center [342, 216] width 16 height 16
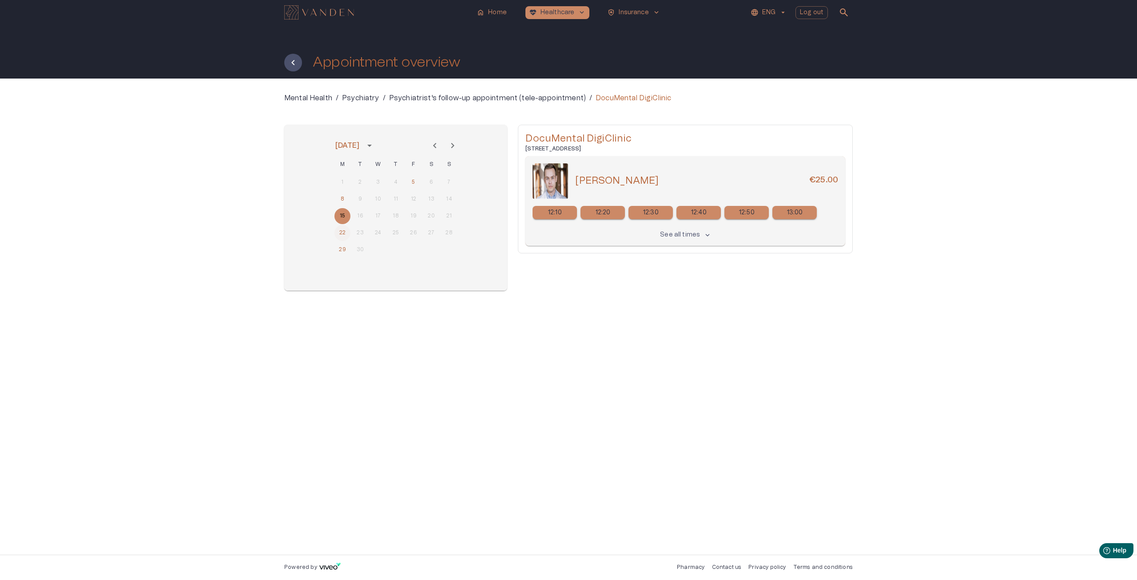
click at [342, 227] on button "22" at bounding box center [342, 233] width 16 height 16
click at [344, 247] on button "29" at bounding box center [342, 250] width 16 height 16
click at [502, 96] on p "Psychiatrist's follow-up appointment (tele-appointment)" at bounding box center [487, 98] width 197 height 11
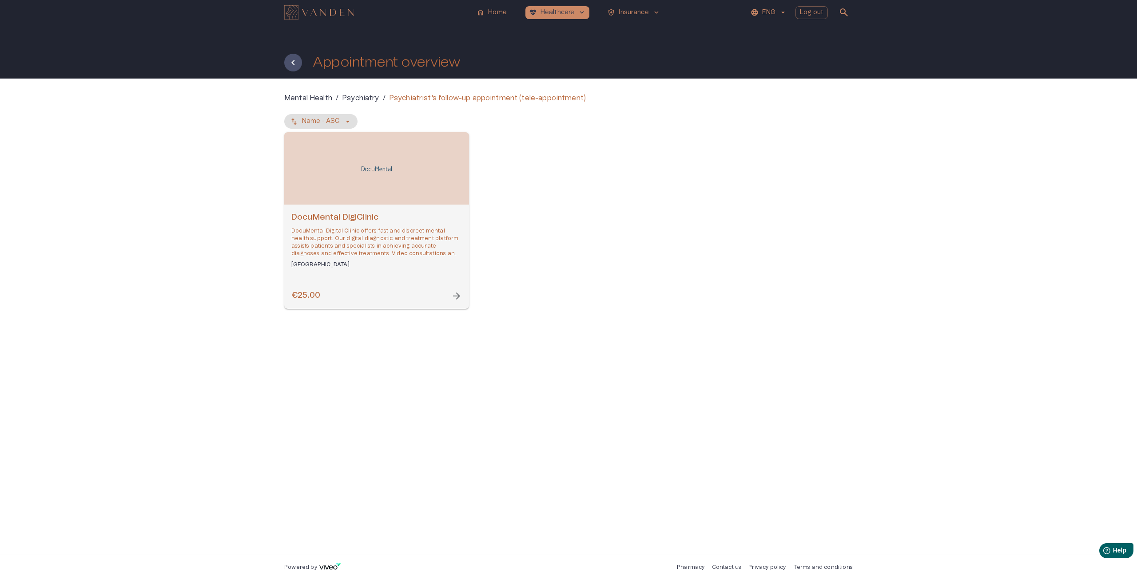
click at [362, 97] on p "Psychiatry" at bounding box center [360, 98] width 37 height 11
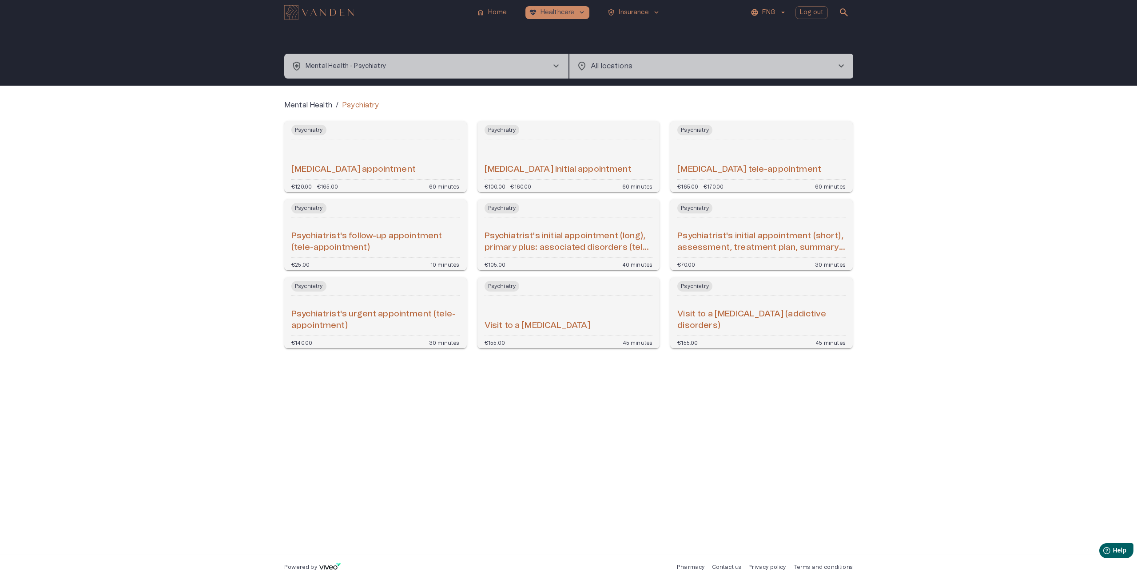
click at [798, 226] on div "Psychiatrist's initial appointment (short), assessment, treatment plan, summary…" at bounding box center [761, 237] width 168 height 33
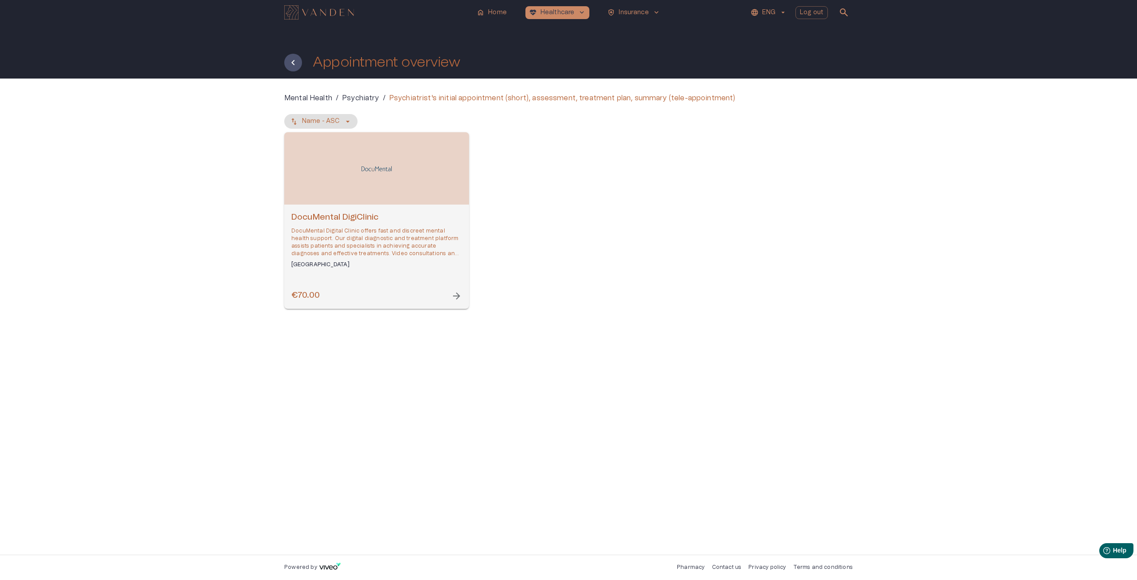
click at [396, 229] on p "DocuMental Digital Clinic offers fast and discreet mental health support. Our d…" at bounding box center [376, 242] width 171 height 31
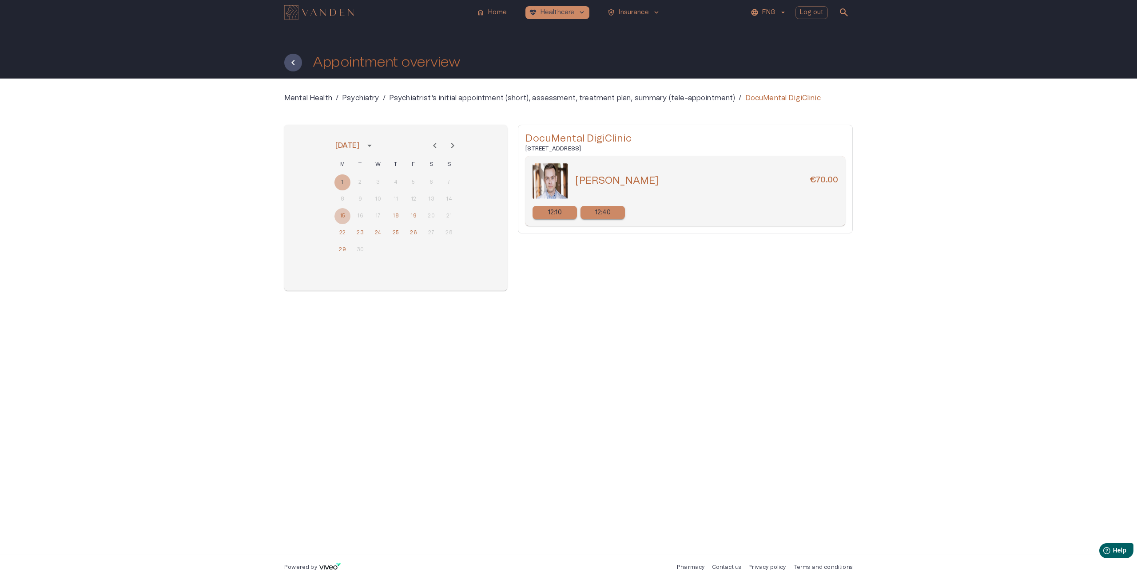
click at [337, 214] on button "15" at bounding box center [342, 216] width 16 height 16
click at [391, 214] on button "18" at bounding box center [396, 216] width 16 height 16
click at [416, 217] on button "19" at bounding box center [413, 216] width 16 height 16
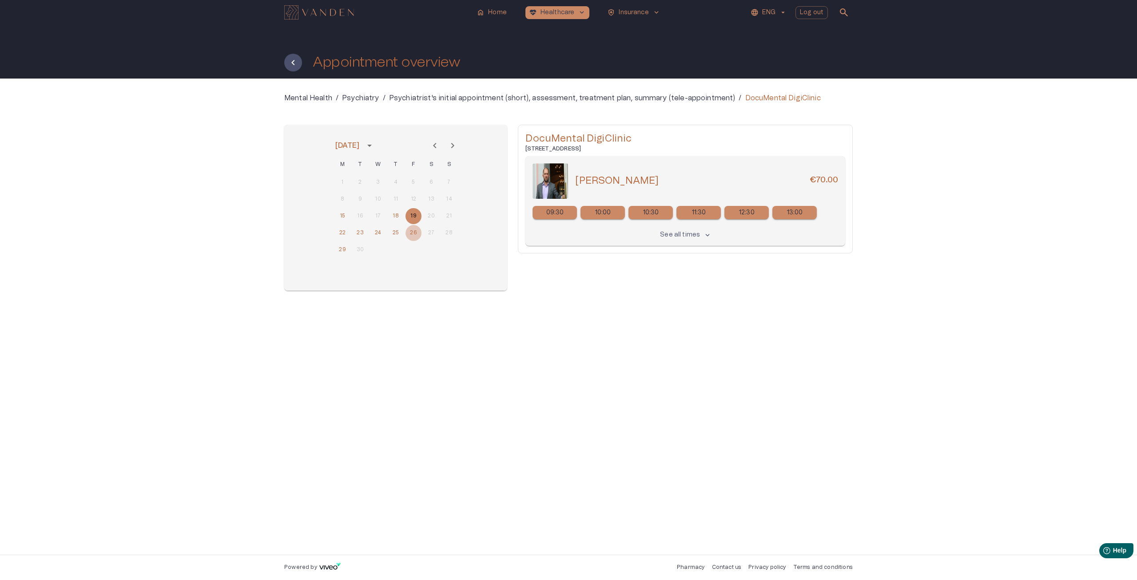
click at [413, 233] on button "26" at bounding box center [413, 233] width 16 height 16
click at [393, 235] on button "25" at bounding box center [396, 233] width 16 height 16
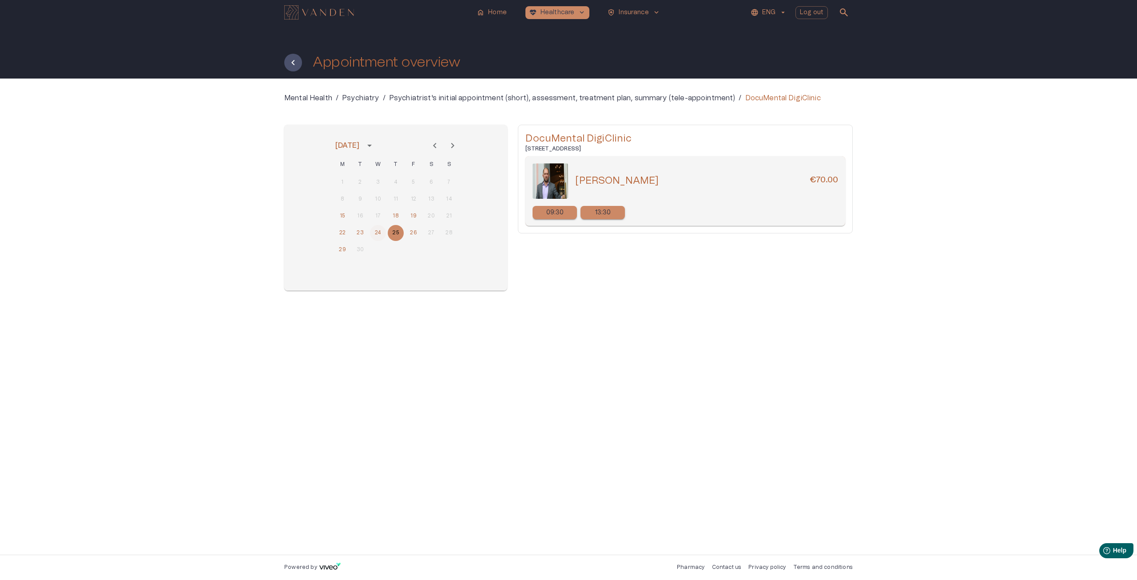
click at [376, 238] on button "24" at bounding box center [378, 233] width 16 height 16
click at [359, 237] on button "23" at bounding box center [360, 233] width 16 height 16
click at [334, 237] on div "22 23 24 25 26 27 28" at bounding box center [396, 233] width 142 height 16
click at [330, 238] on div "22 23 24 25 26 27 28" at bounding box center [396, 233] width 142 height 16
click at [338, 237] on button "22" at bounding box center [342, 233] width 16 height 16
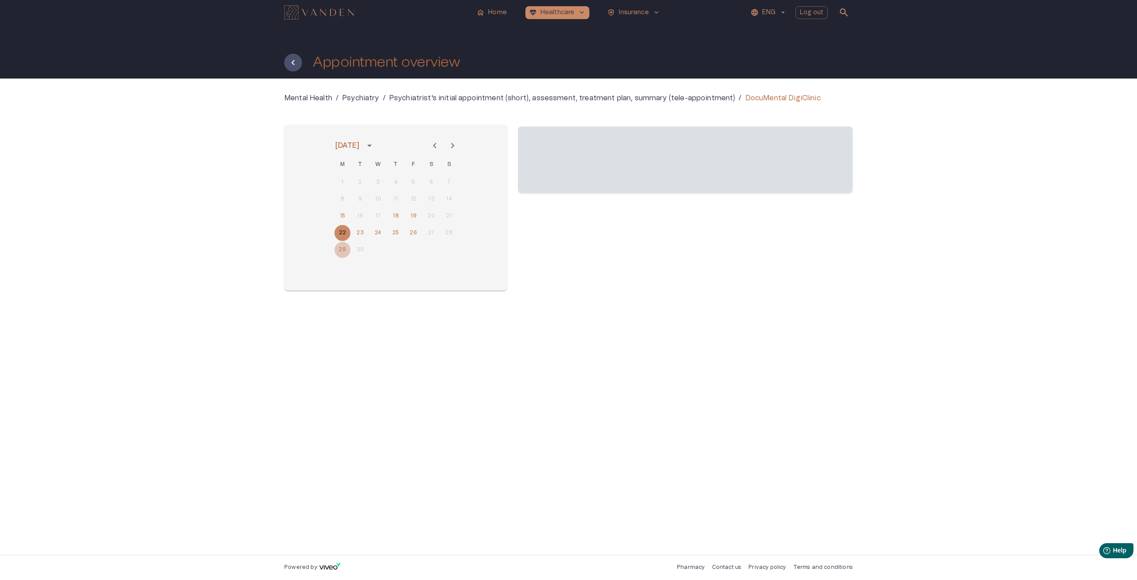
click at [341, 247] on button "29" at bounding box center [342, 250] width 16 height 16
